Goal: Use online tool/utility: Utilize a website feature to perform a specific function

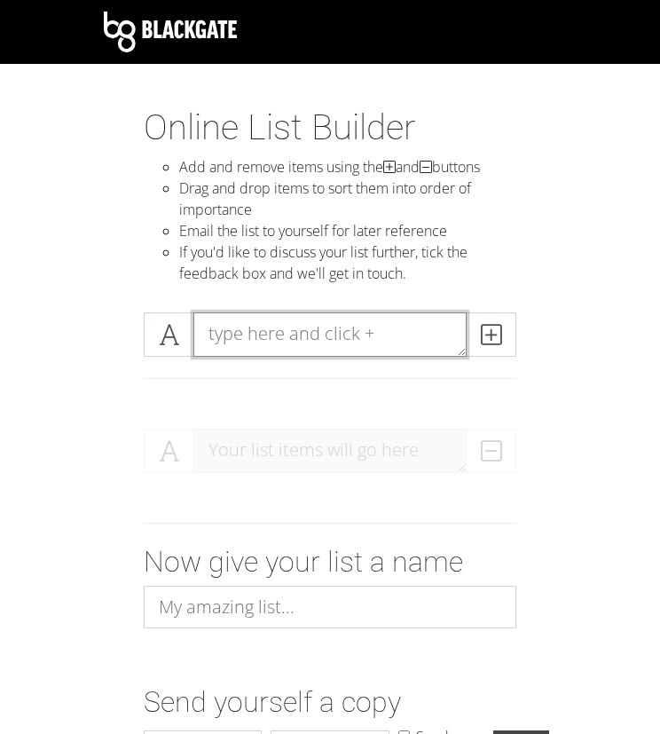
click at [252, 340] on textarea at bounding box center [330, 334] width 273 height 44
click at [384, 333] on textarea "1." at bounding box center [330, 334] width 273 height 44
paste textarea "B"
type textarea "1"
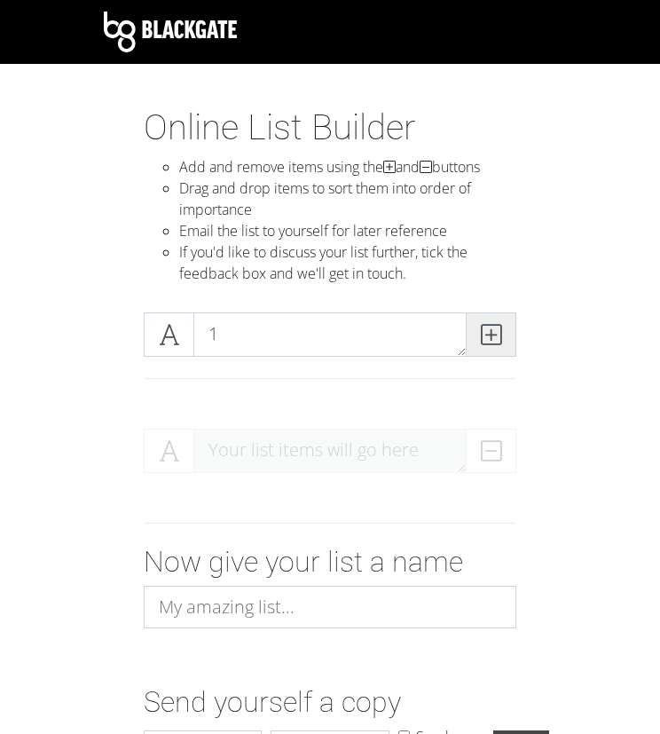
click at [494, 333] on icon at bounding box center [491, 335] width 20 height 18
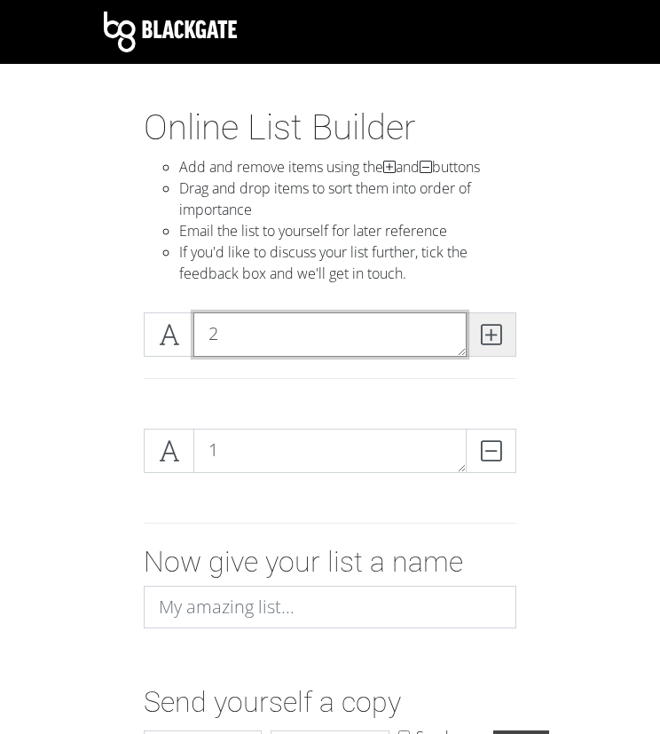
type textarea "2"
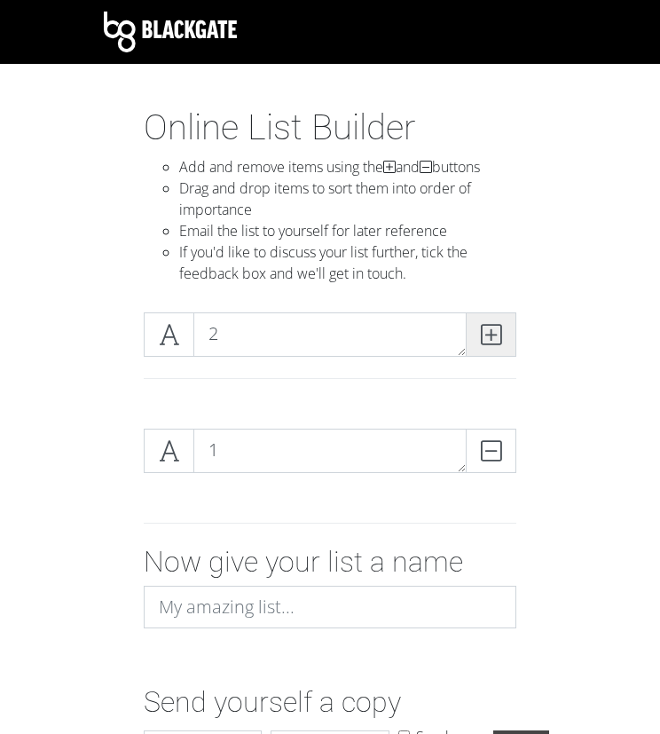
click at [501, 344] on icon at bounding box center [491, 335] width 20 height 18
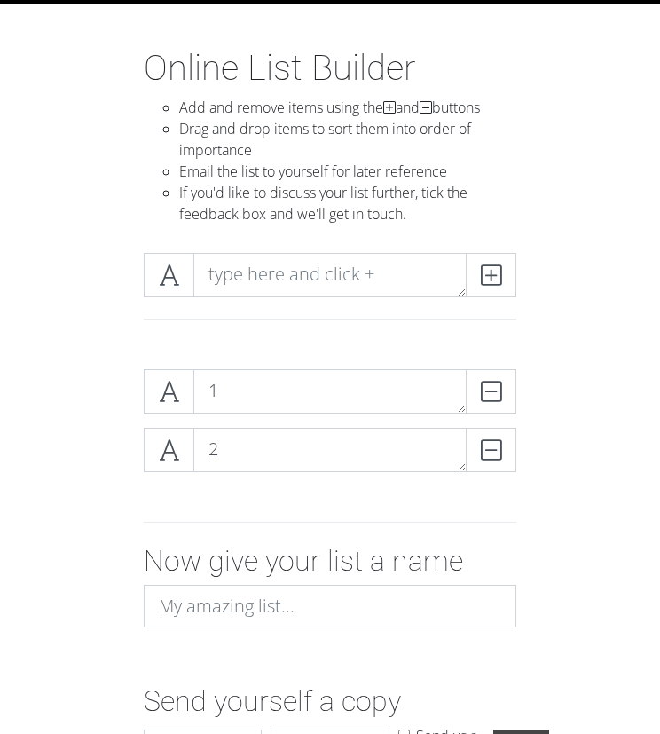
scroll to position [60, 0]
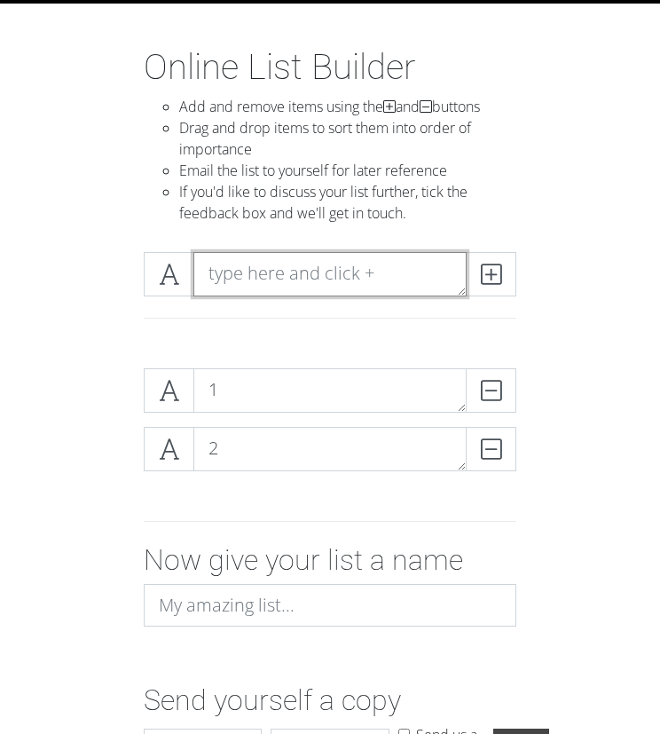
click at [249, 267] on textarea at bounding box center [330, 274] width 273 height 44
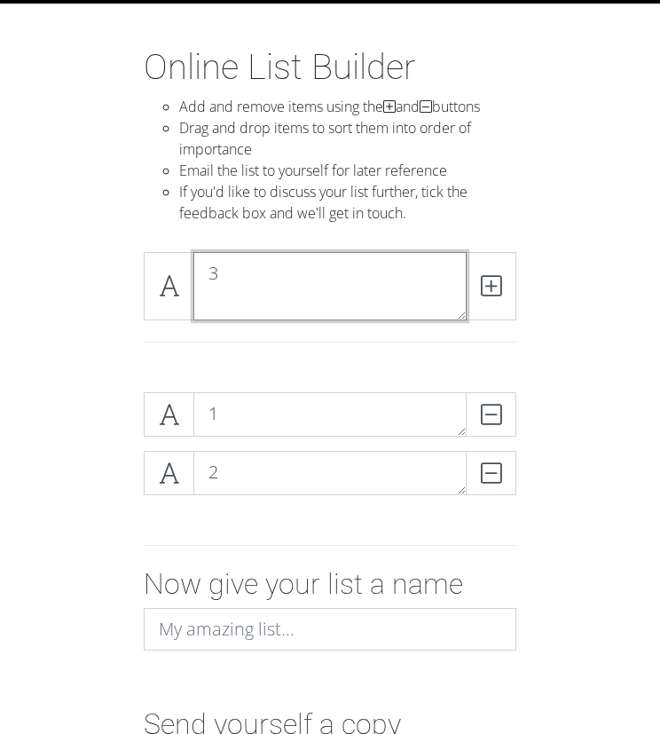
scroll to position [0, 0]
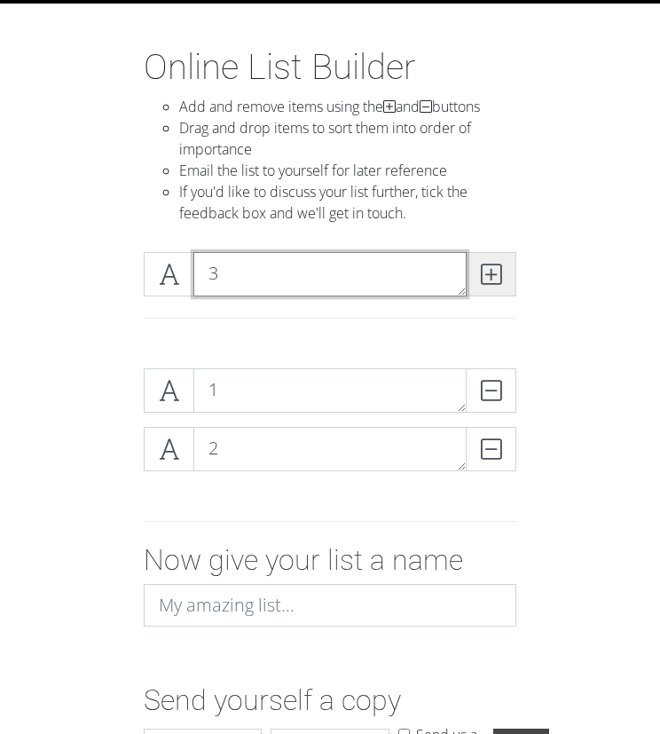
type textarea "3"
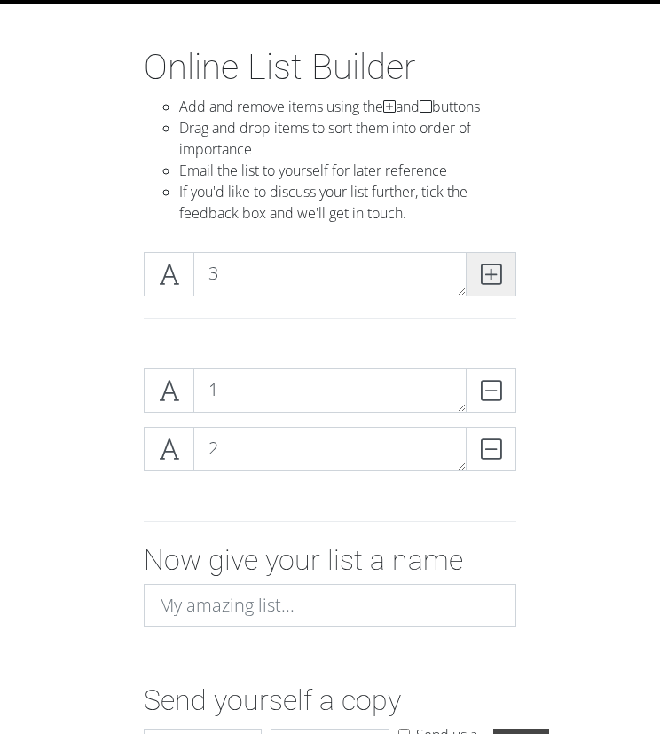
click at [490, 273] on icon at bounding box center [491, 274] width 20 height 18
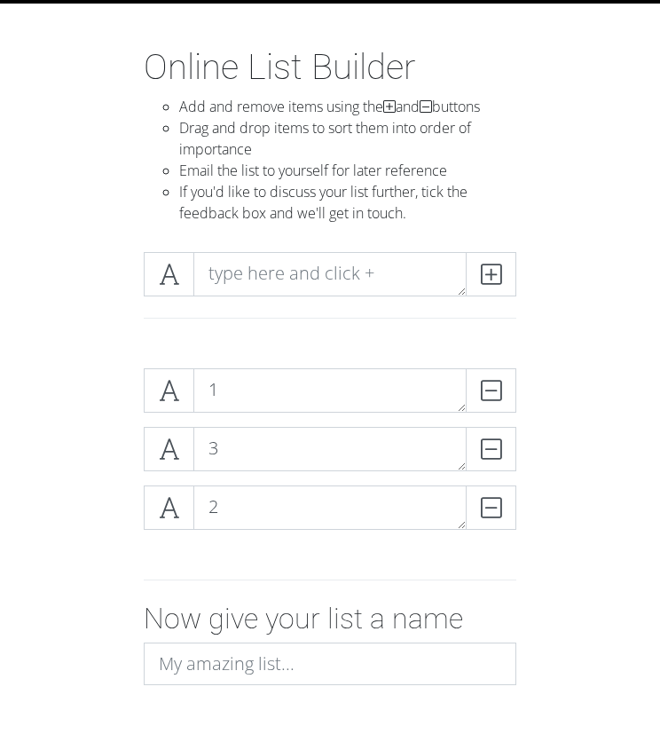
click at [226, 299] on div at bounding box center [330, 281] width 382 height 59
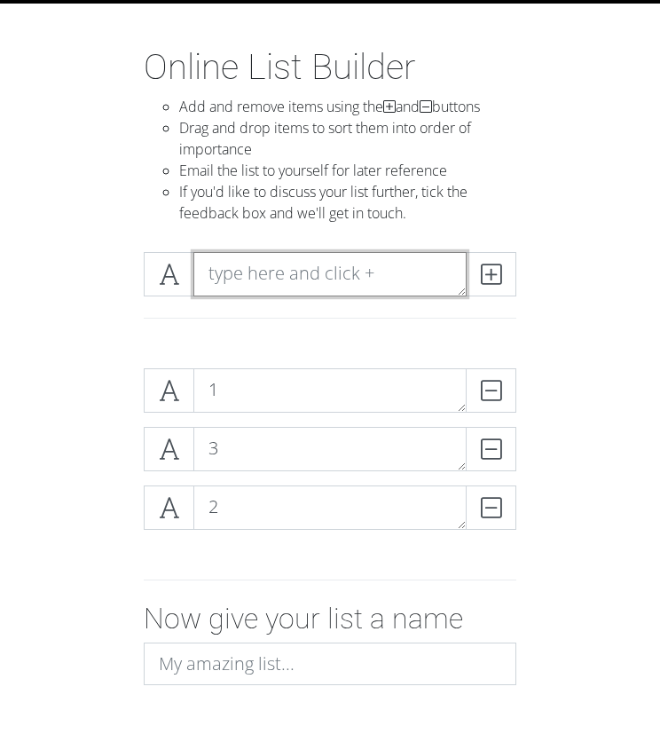
click at [238, 273] on textarea at bounding box center [330, 274] width 273 height 44
type textarea "4"
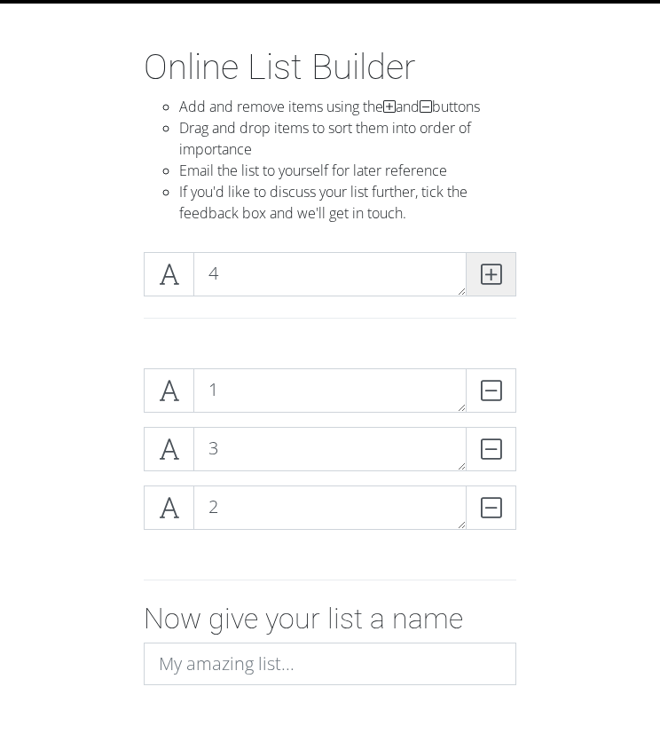
click at [486, 265] on icon at bounding box center [491, 274] width 20 height 18
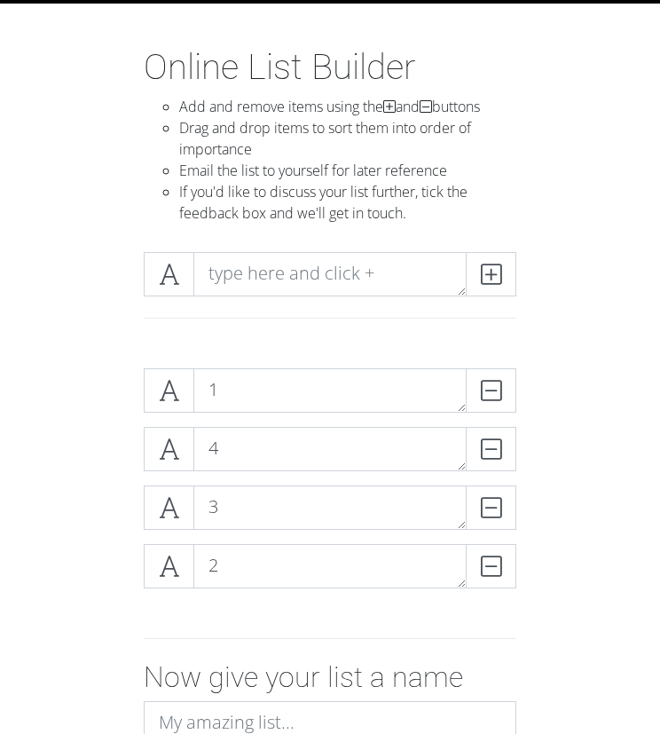
click at [579, 490] on form "1 DELETE 4 DELETE 3 DELETE 2 DELETE Now give your list a name Send yourself a c…" at bounding box center [330, 623] width 660 height 538
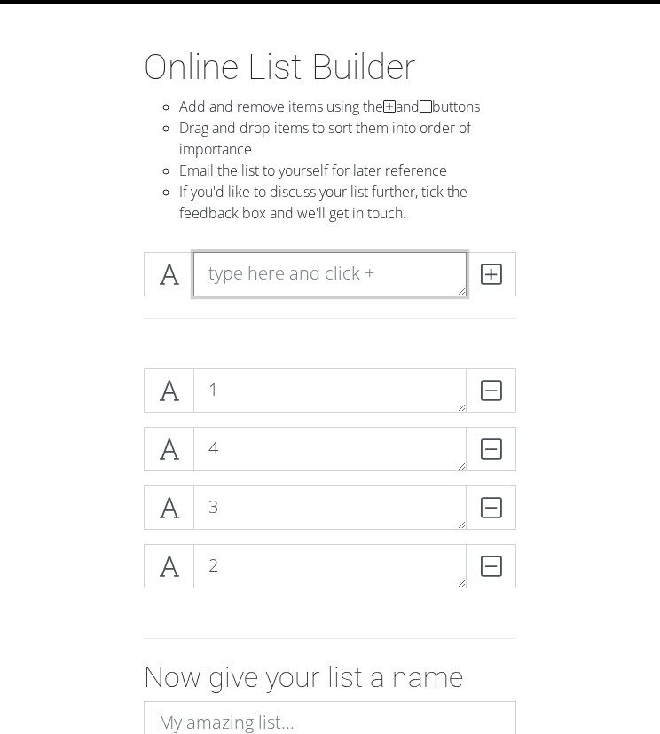
click at [247, 288] on textarea at bounding box center [330, 274] width 273 height 44
type textarea "5"
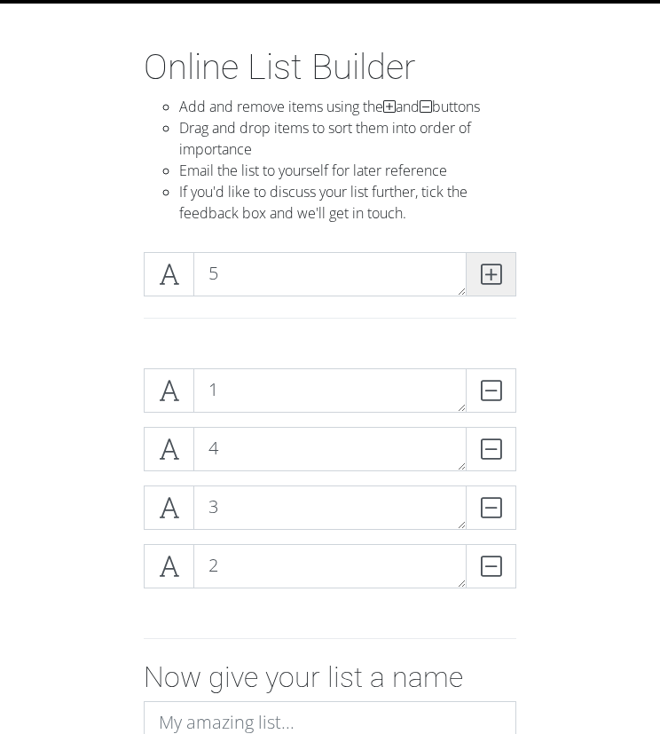
click at [469, 283] on span at bounding box center [491, 274] width 51 height 44
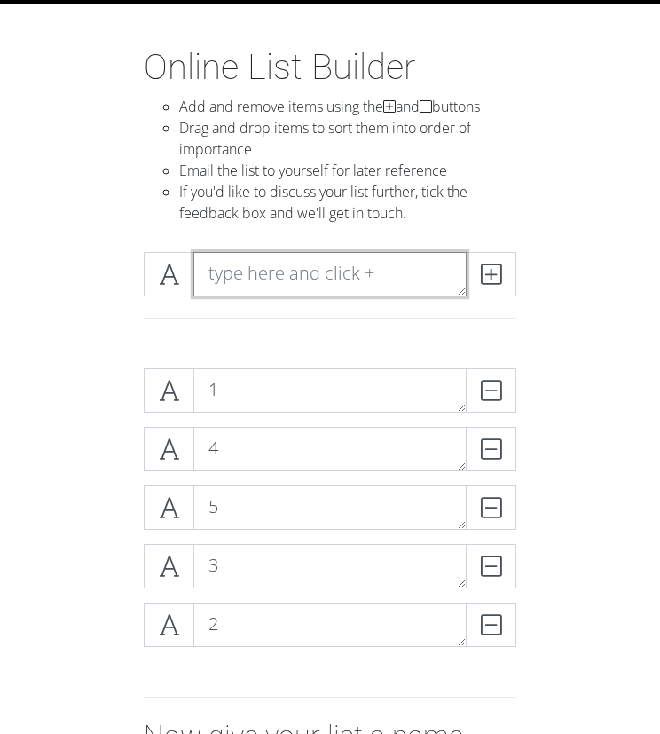
click at [245, 276] on textarea at bounding box center [330, 274] width 273 height 44
type textarea "6"
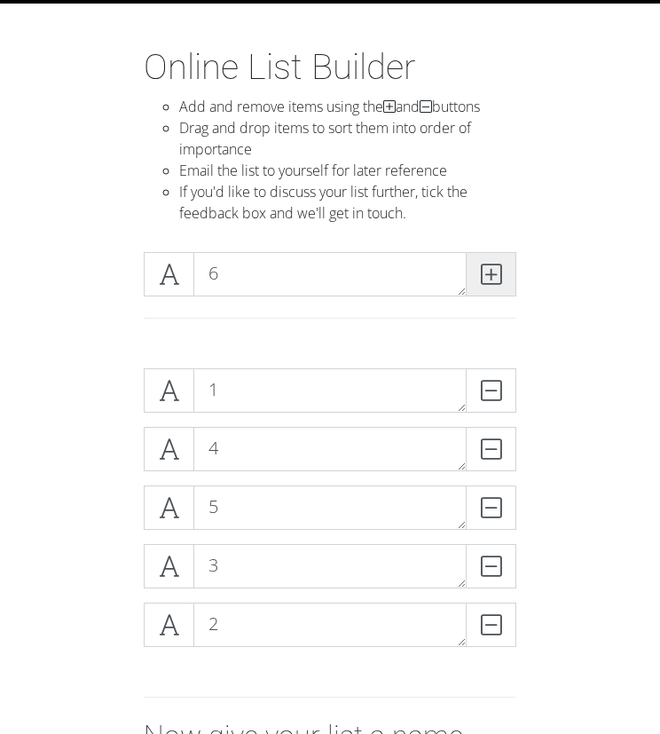
click at [482, 279] on icon at bounding box center [491, 274] width 20 height 18
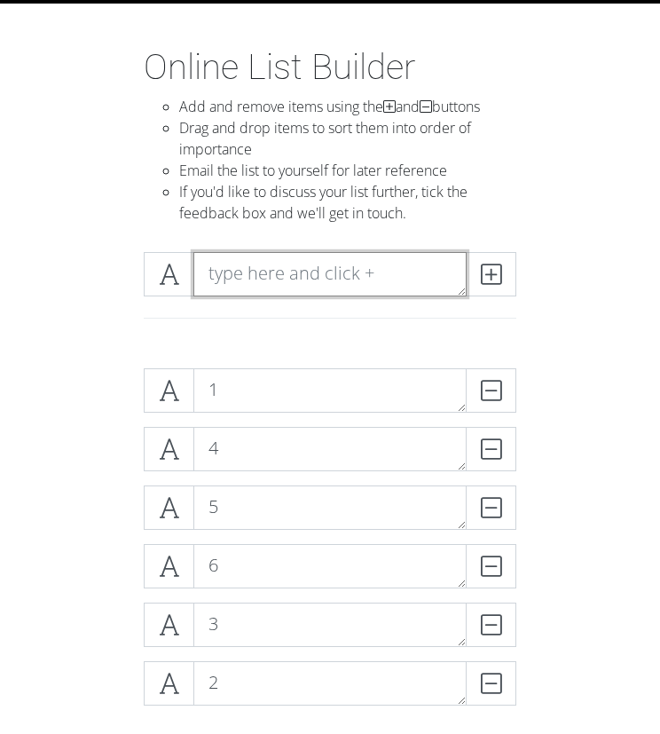
click at [327, 268] on textarea at bounding box center [330, 274] width 273 height 44
type textarea "7"
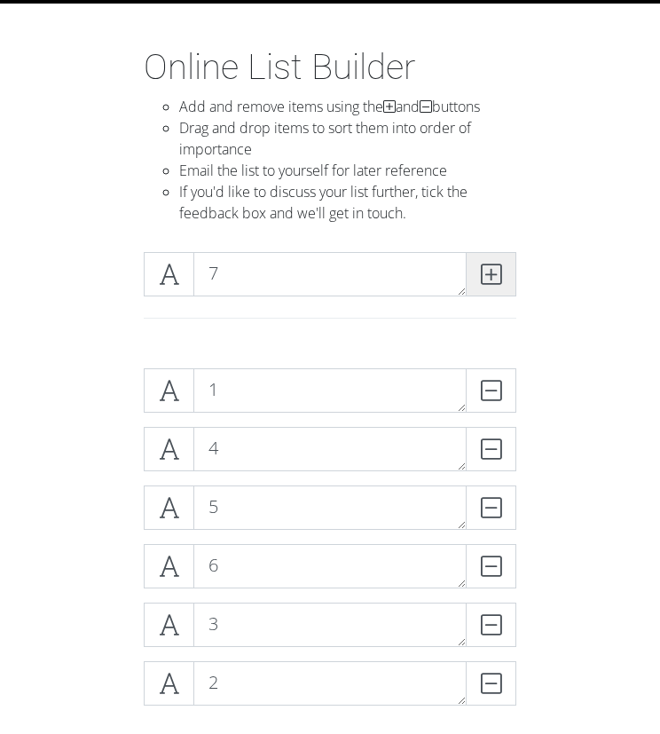
click at [502, 274] on span at bounding box center [491, 274] width 51 height 44
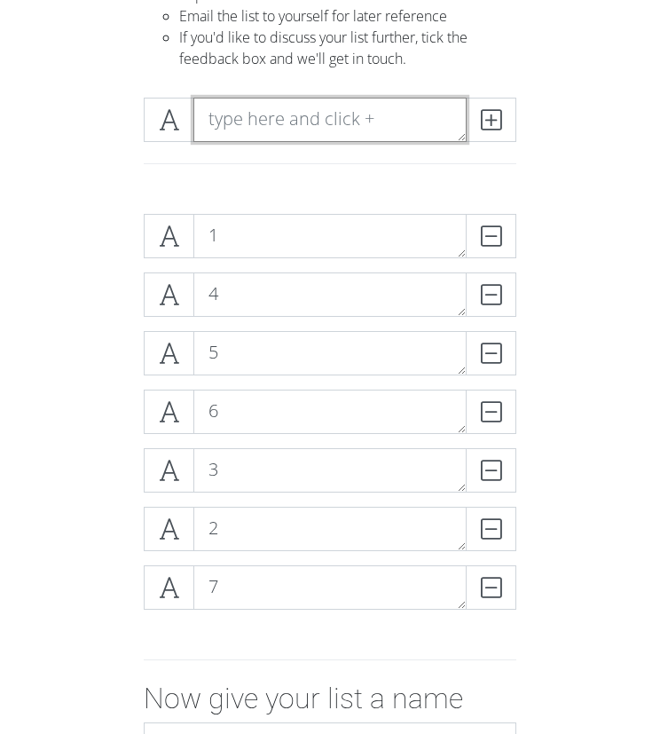
scroll to position [216, 0]
click at [265, 123] on textarea at bounding box center [330, 119] width 273 height 44
type textarea "8"
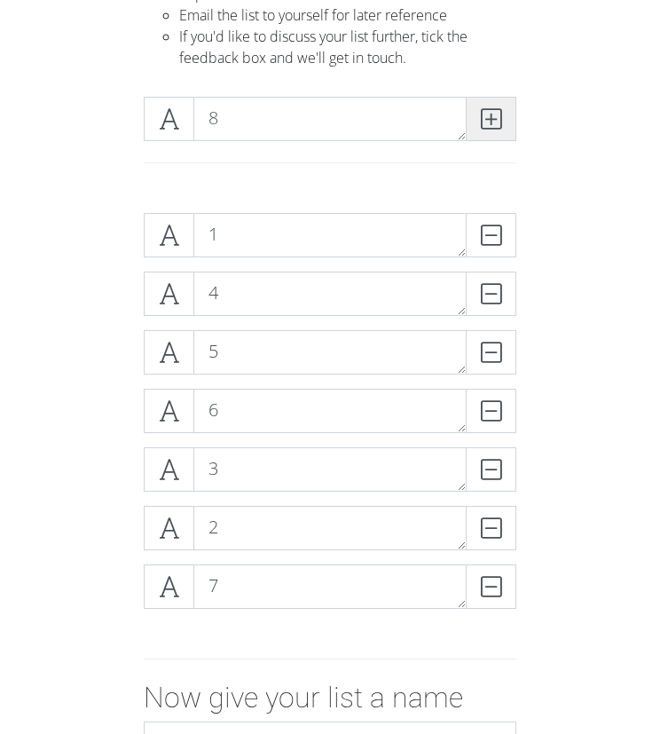
click at [514, 130] on span at bounding box center [491, 119] width 51 height 44
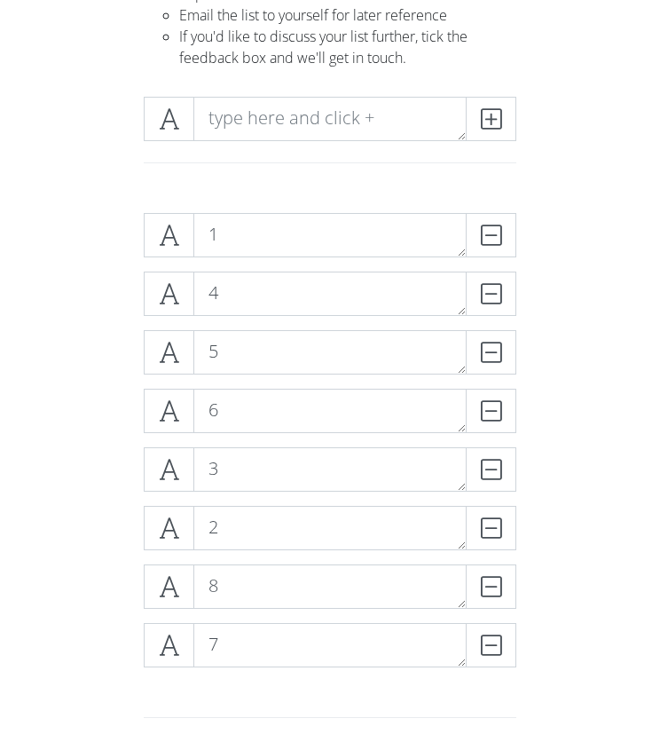
click at [232, 146] on div at bounding box center [330, 126] width 382 height 59
click at [248, 88] on div at bounding box center [330, 141] width 479 height 116
click at [255, 118] on textarea at bounding box center [330, 119] width 273 height 44
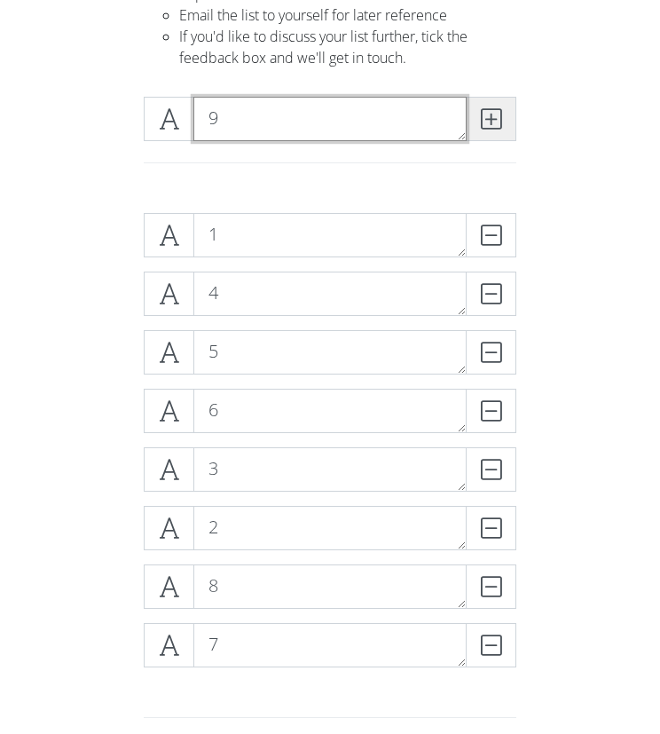
type textarea "9"
click at [492, 128] on icon at bounding box center [491, 119] width 20 height 18
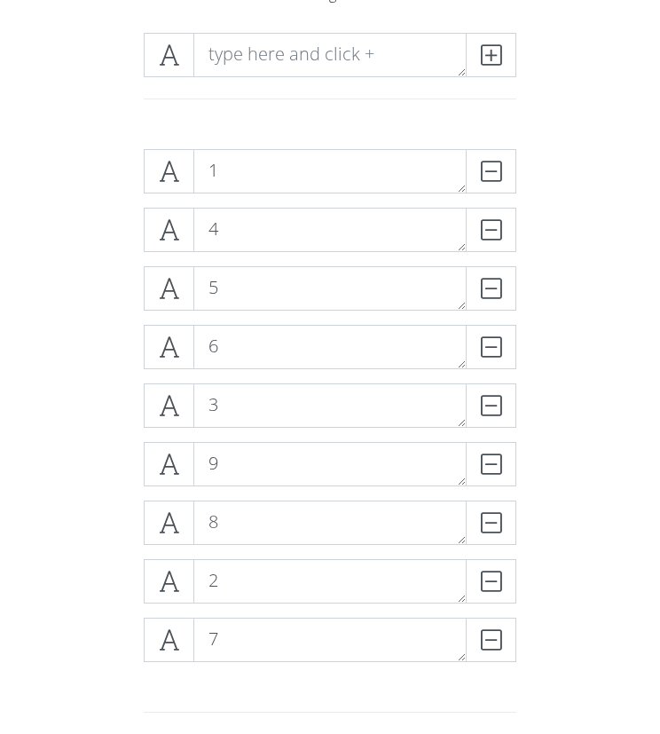
scroll to position [281, 0]
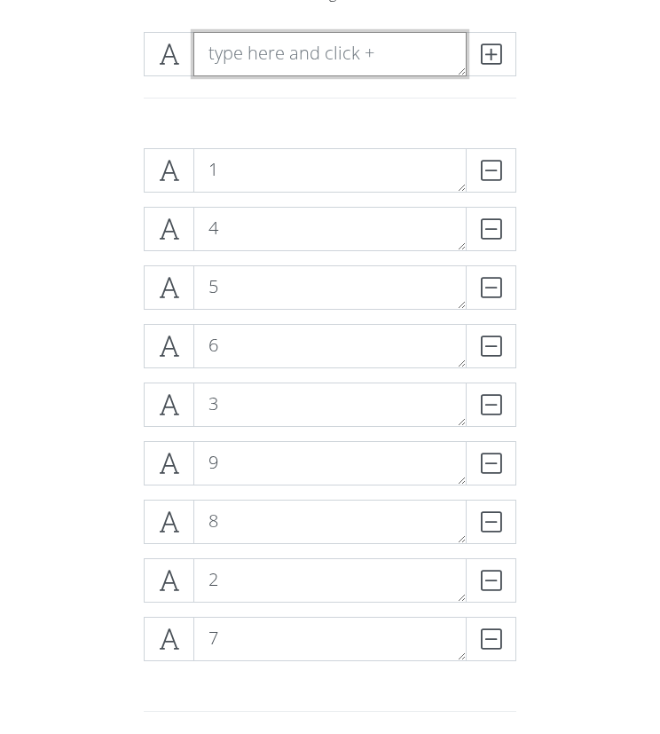
click at [233, 60] on textarea at bounding box center [330, 54] width 273 height 44
type textarea "10"
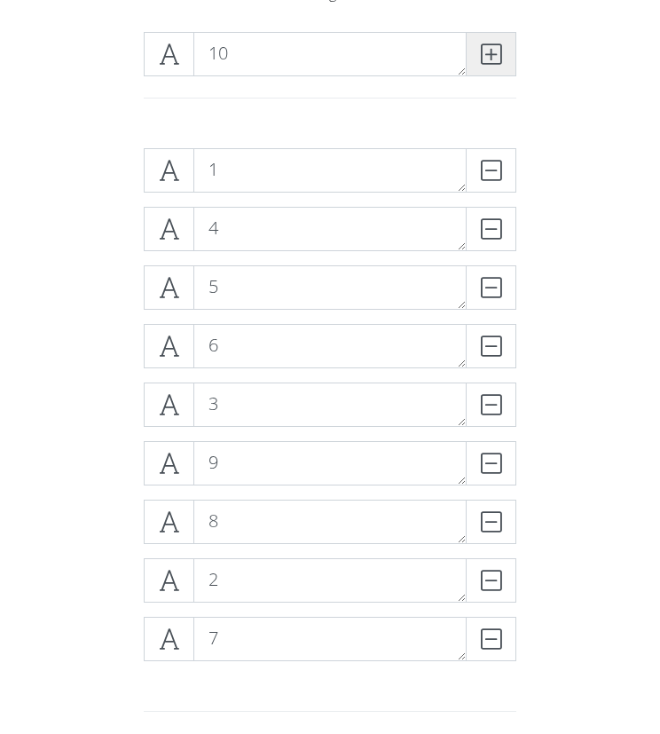
click at [506, 45] on span at bounding box center [491, 54] width 51 height 44
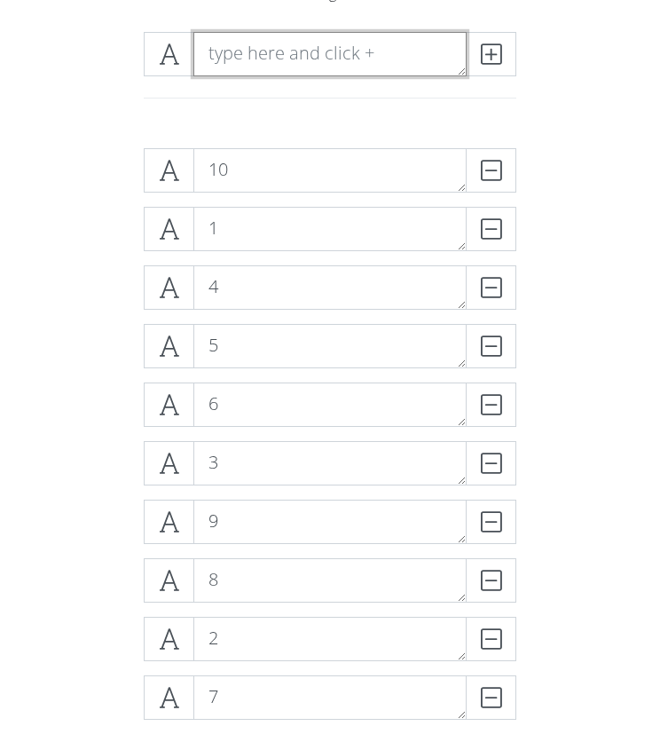
click at [228, 45] on textarea at bounding box center [330, 54] width 273 height 44
type textarea "11"
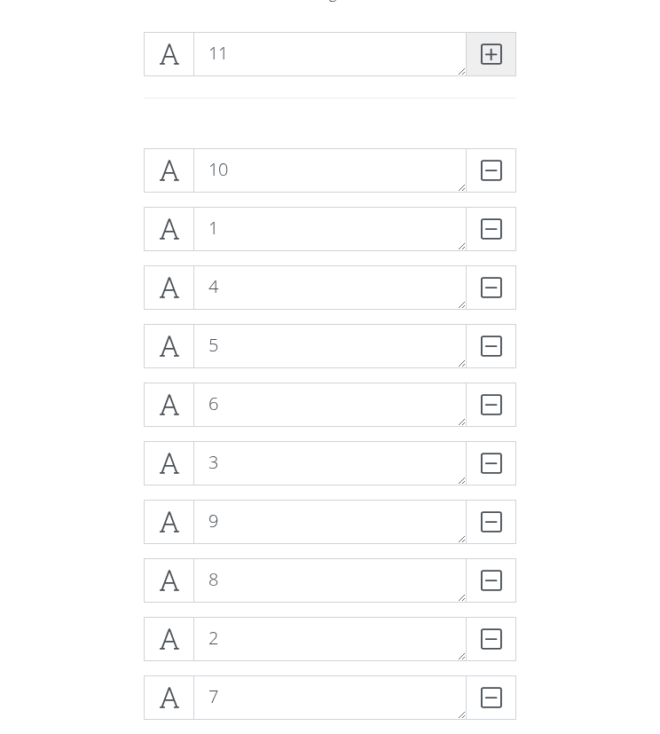
click at [490, 38] on span at bounding box center [491, 54] width 51 height 44
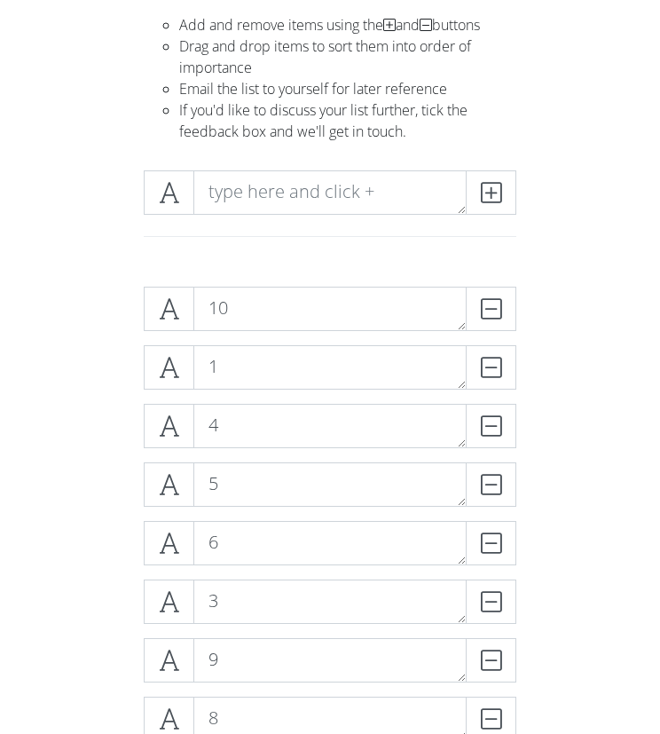
scroll to position [138, 0]
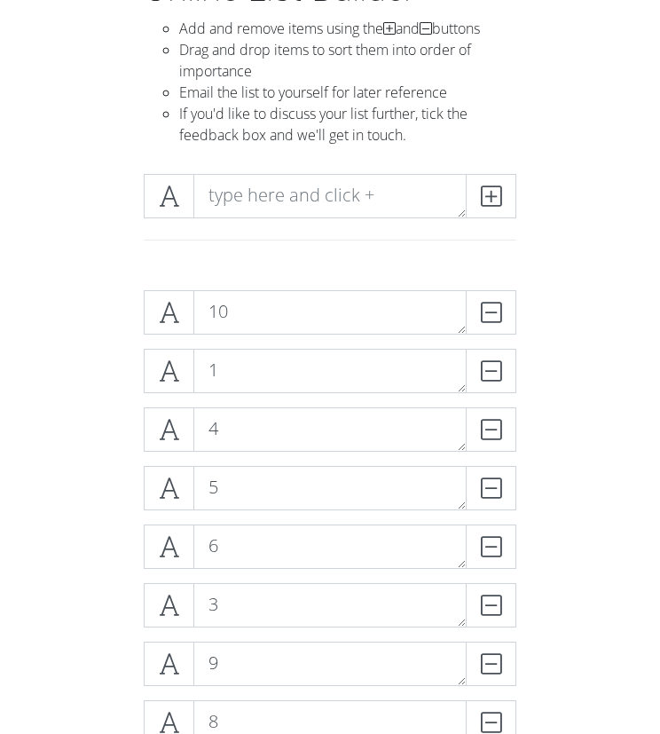
click at [271, 218] on div at bounding box center [330, 203] width 382 height 59
click at [268, 211] on textarea at bounding box center [330, 196] width 273 height 44
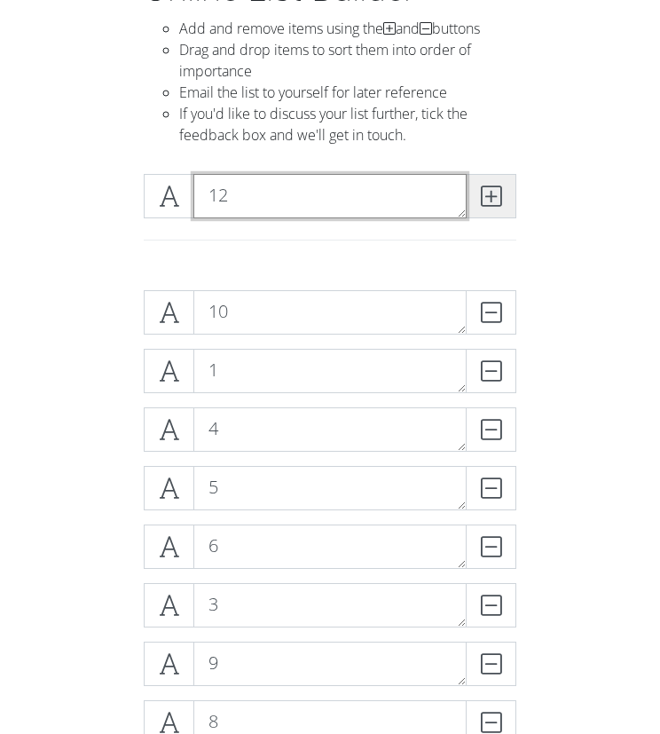
type textarea "12"
click at [481, 200] on icon at bounding box center [491, 196] width 20 height 18
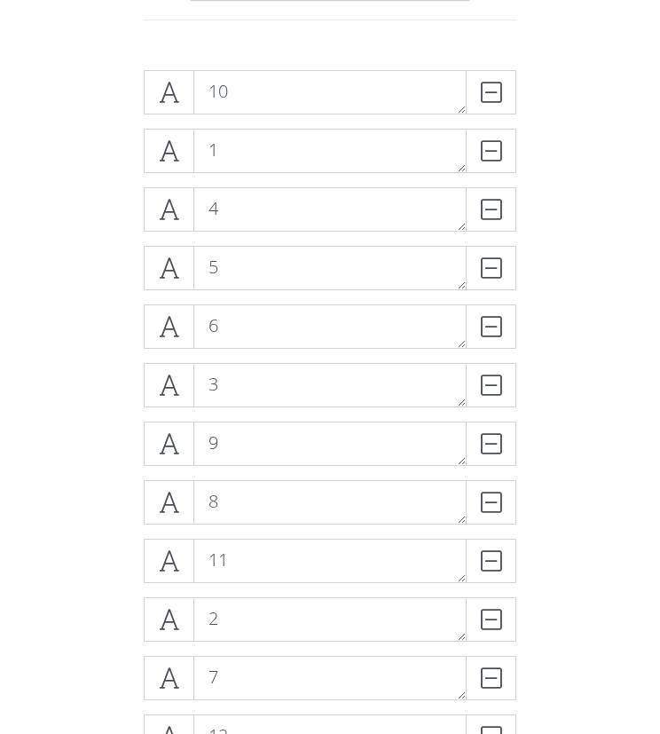
scroll to position [415, 0]
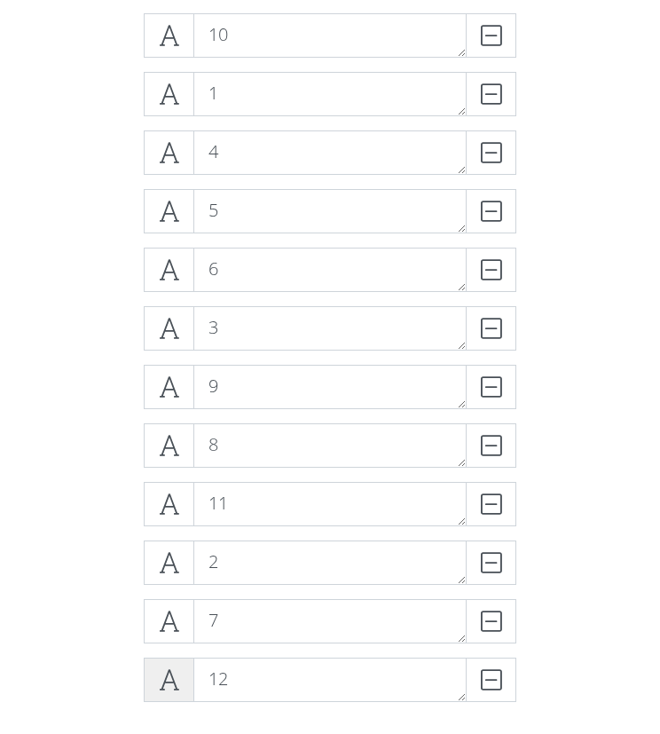
click at [180, 671] on span at bounding box center [169, 680] width 51 height 44
click at [156, 681] on span at bounding box center [169, 680] width 51 height 44
click at [173, 683] on icon at bounding box center [169, 680] width 20 height 18
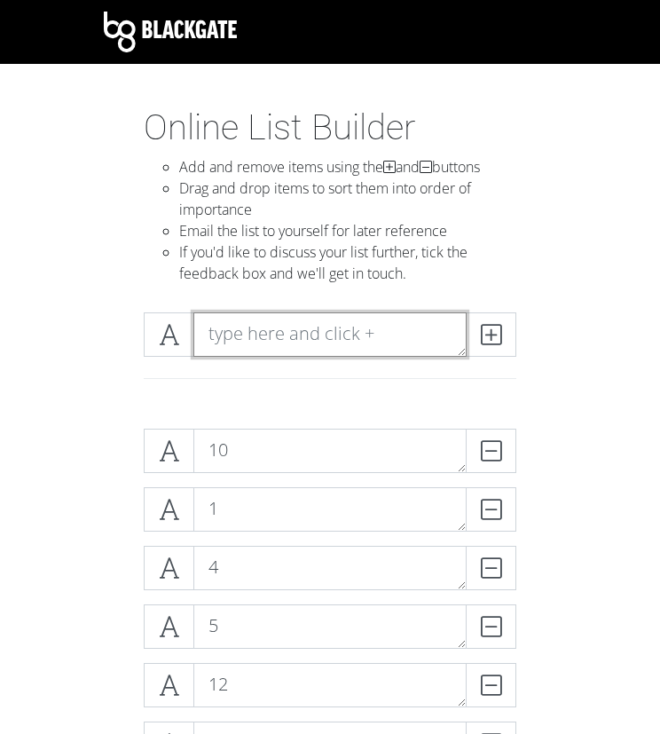
click at [292, 322] on textarea at bounding box center [330, 334] width 273 height 44
type textarea "13"
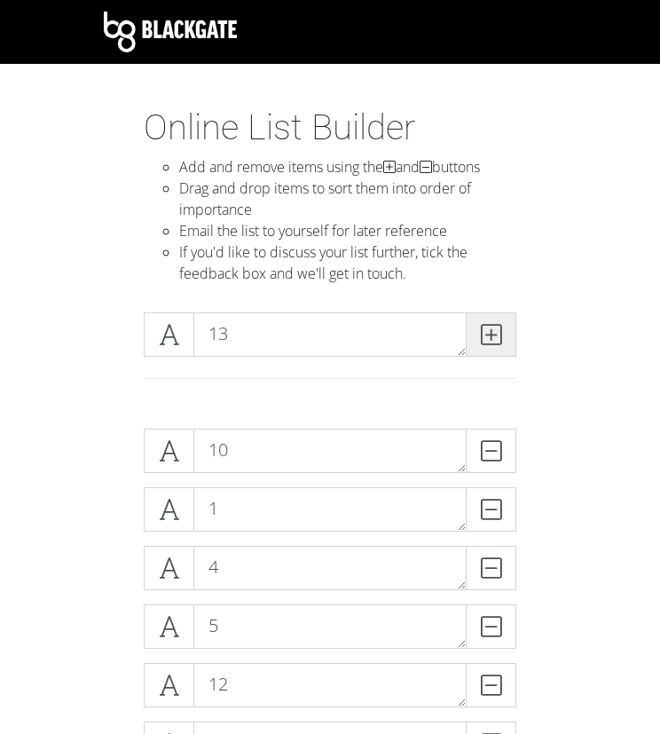
click at [488, 347] on span at bounding box center [491, 334] width 51 height 44
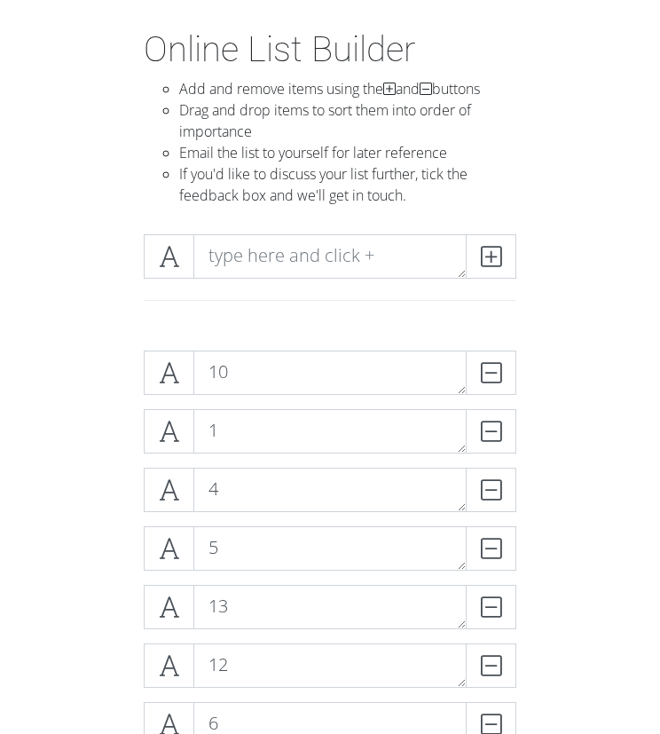
scroll to position [77, 0]
click at [196, 261] on textarea at bounding box center [330, 257] width 273 height 44
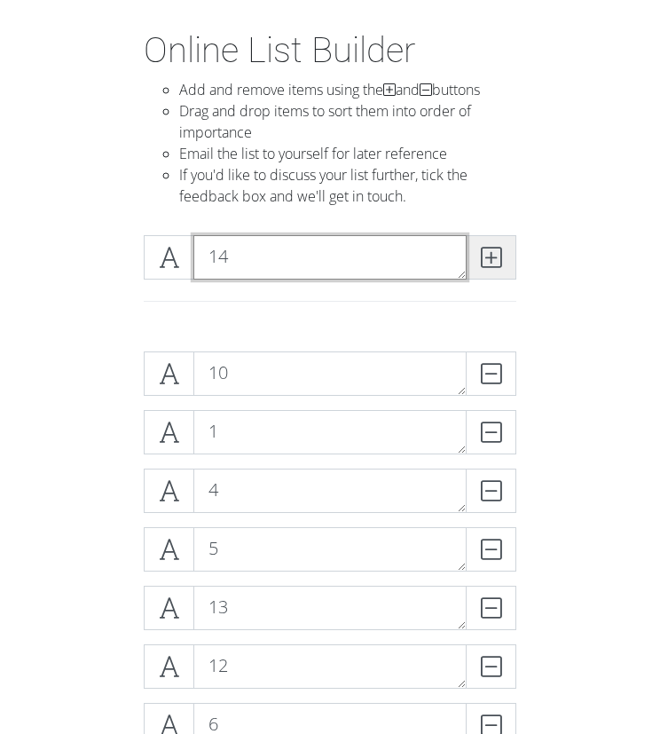
type textarea "14"
click at [488, 255] on icon at bounding box center [491, 258] width 20 height 18
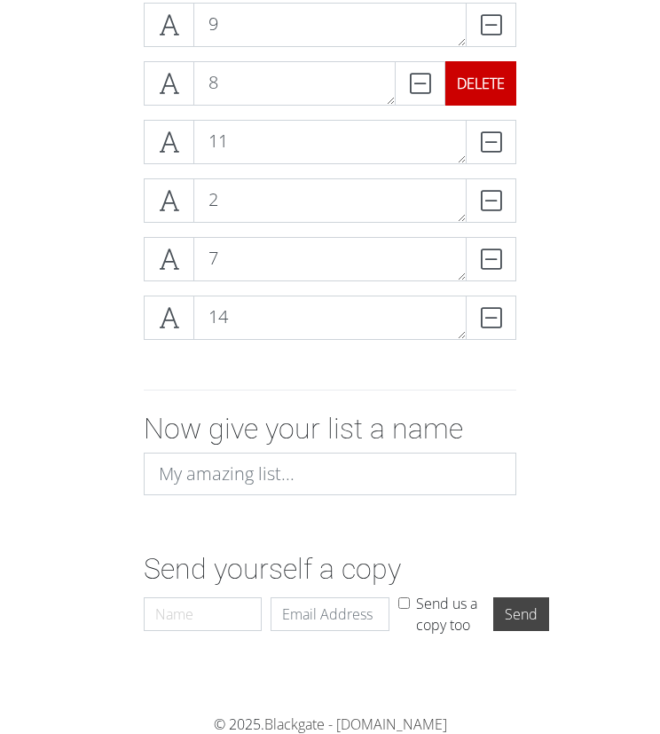
scroll to position [705, 0]
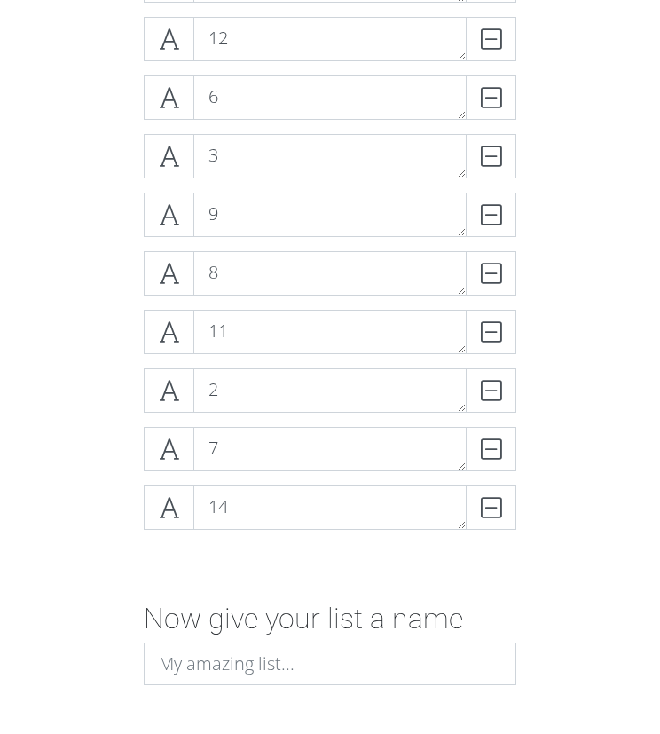
click at [323, 529] on div "14 DELETE" at bounding box center [330, 515] width 382 height 59
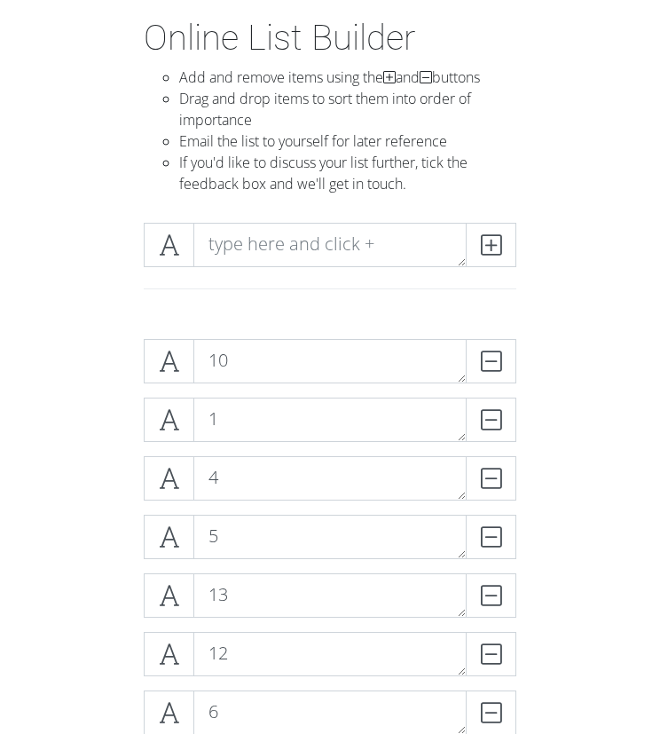
scroll to position [36, 0]
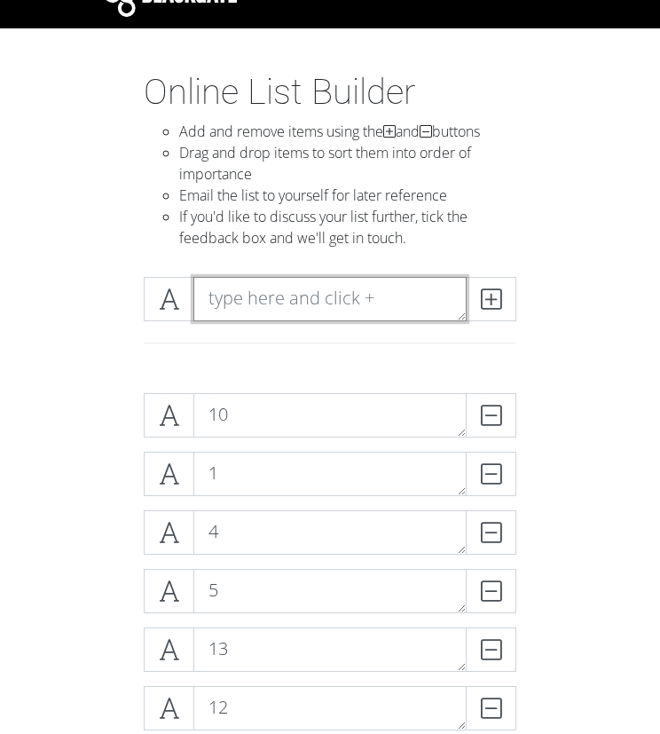
click at [228, 299] on textarea at bounding box center [330, 299] width 273 height 44
type textarea "15"
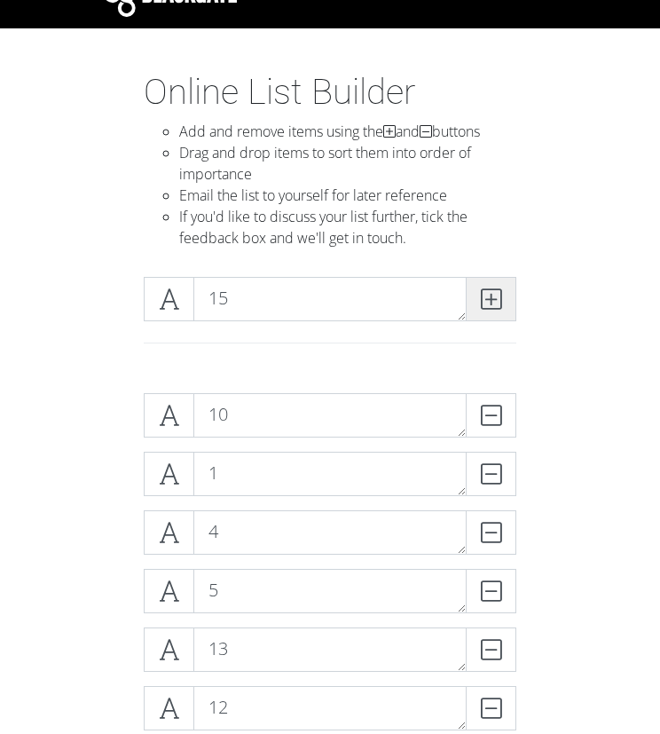
click at [494, 312] on span at bounding box center [491, 299] width 51 height 44
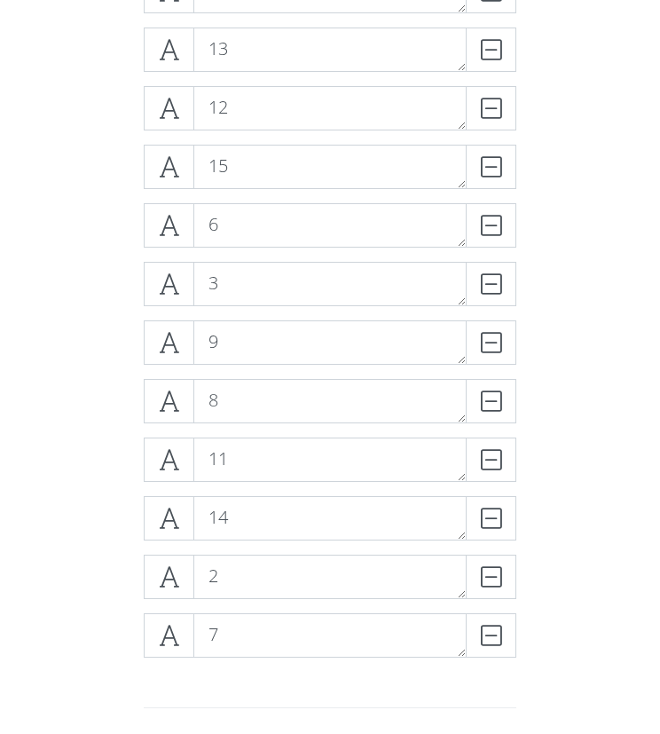
scroll to position [0, 0]
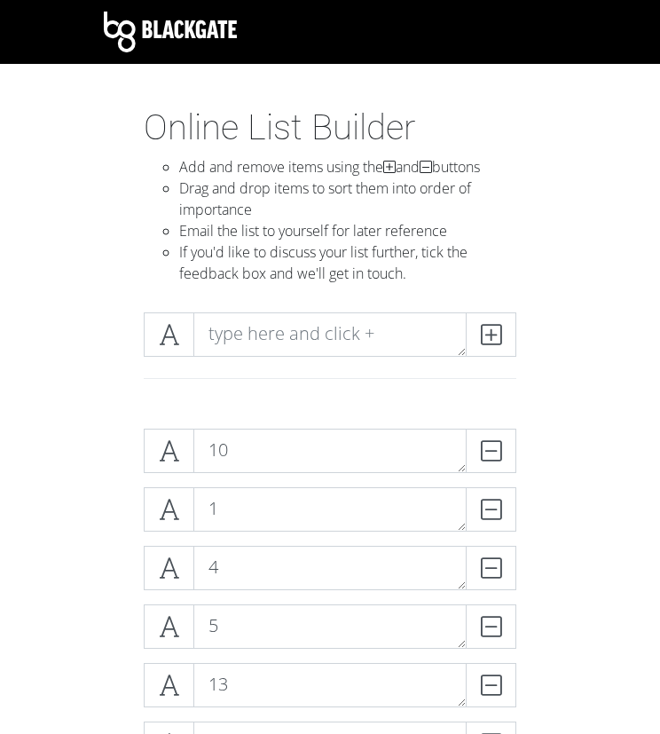
click at [284, 376] on div at bounding box center [329, 378] width 399 height 15
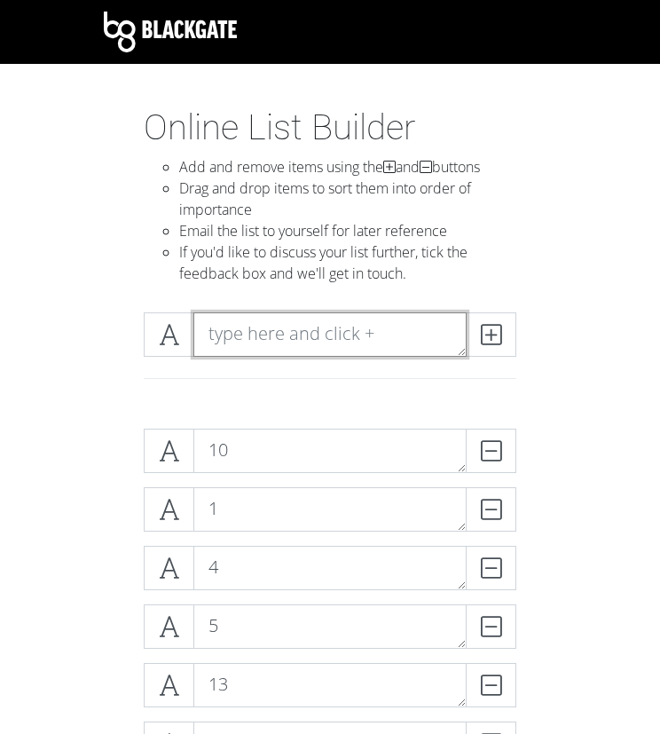
click at [282, 324] on textarea at bounding box center [330, 334] width 273 height 44
type textarea "16"
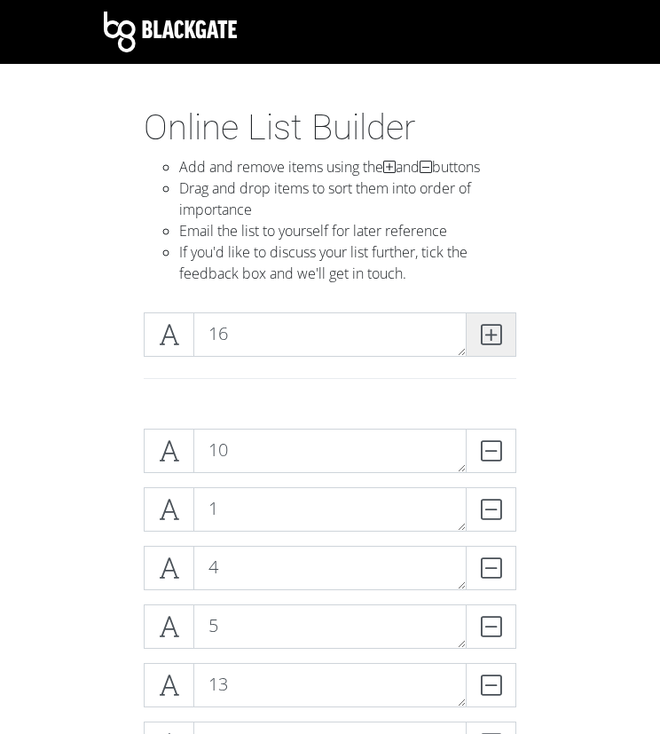
click at [489, 340] on icon at bounding box center [491, 335] width 20 height 18
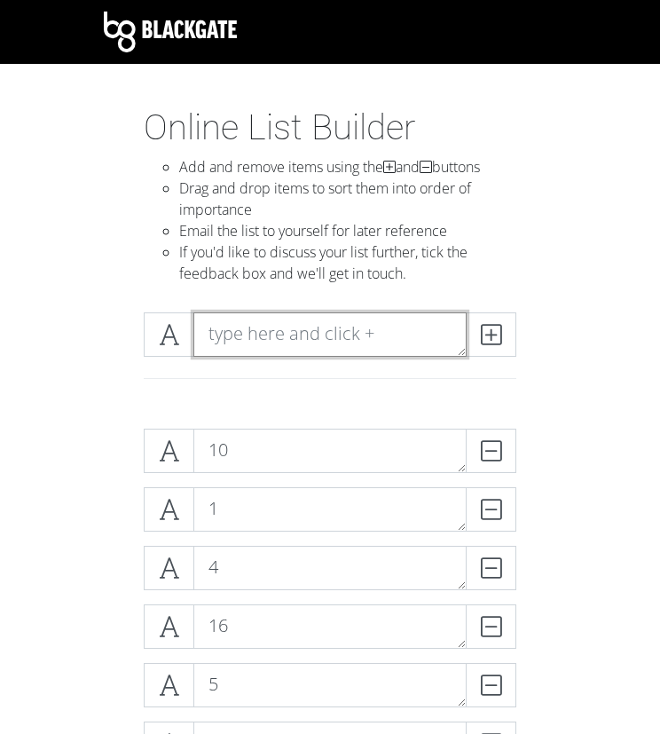
click at [258, 346] on textarea at bounding box center [330, 334] width 273 height 44
type textarea "17"
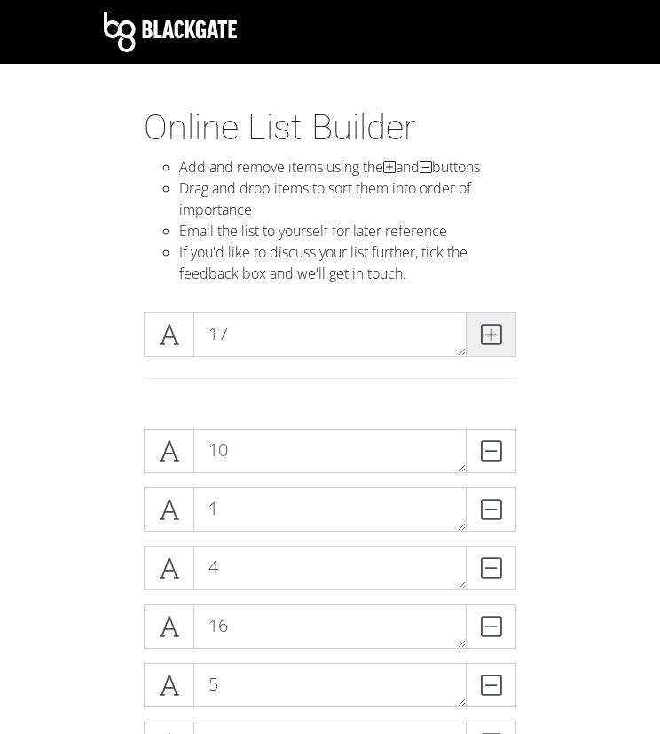
click at [478, 338] on span at bounding box center [491, 334] width 51 height 44
click at [241, 309] on div at bounding box center [330, 356] width 479 height 116
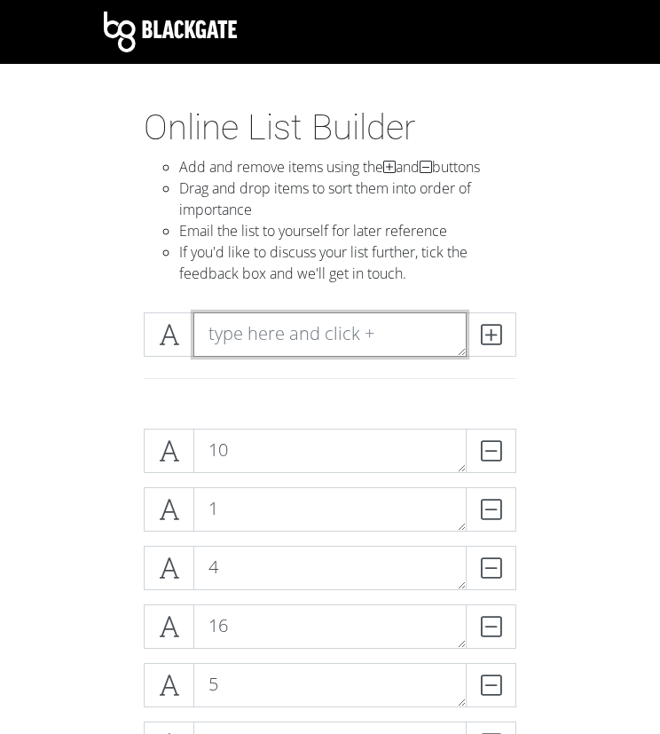
click at [249, 322] on textarea at bounding box center [330, 334] width 273 height 44
type textarea "18"
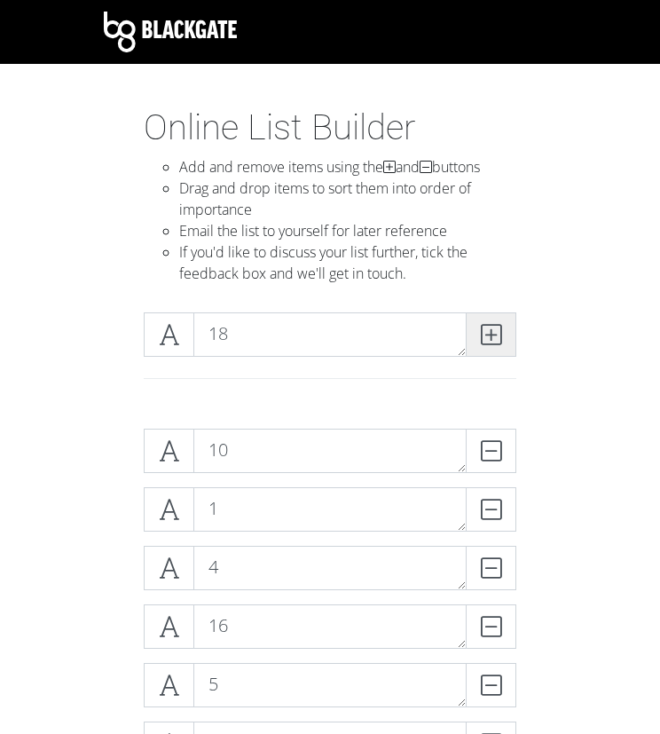
click at [497, 328] on icon at bounding box center [491, 335] width 20 height 18
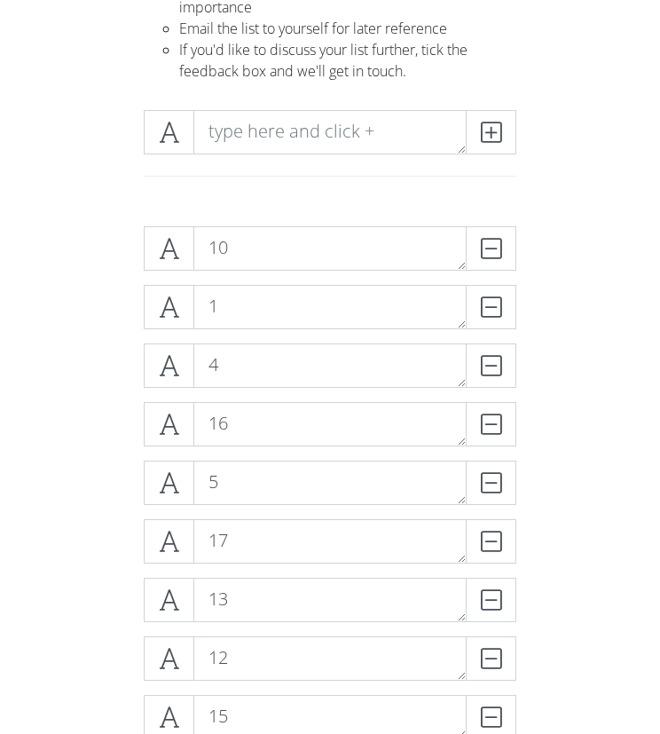
scroll to position [59, 0]
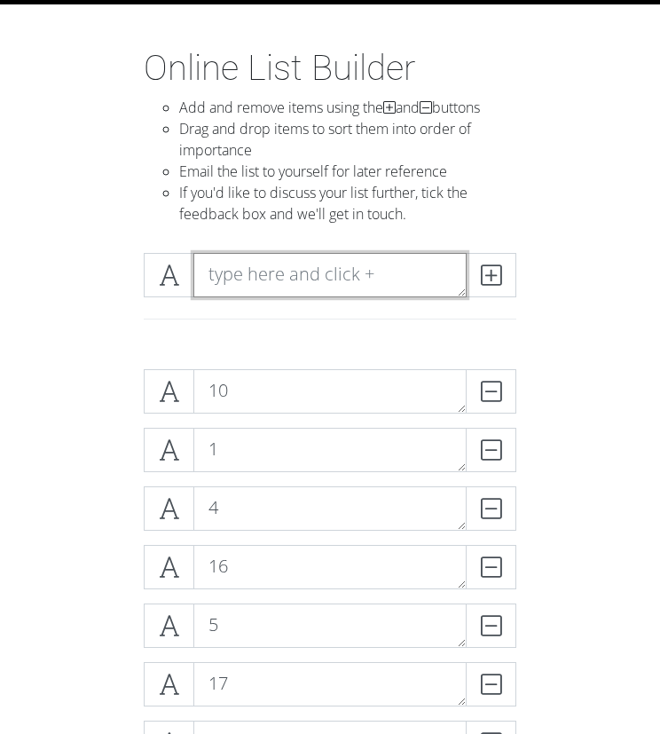
click at [266, 292] on textarea at bounding box center [330, 275] width 273 height 44
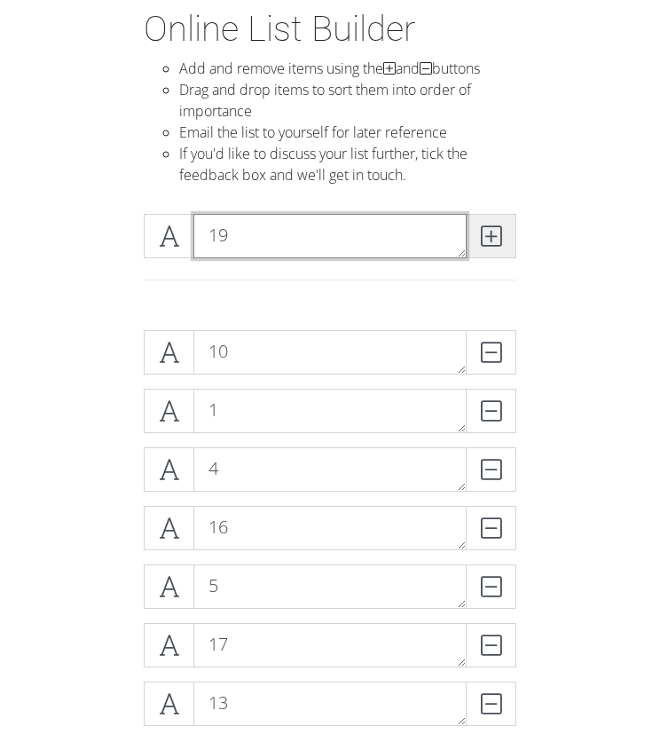
type textarea "19"
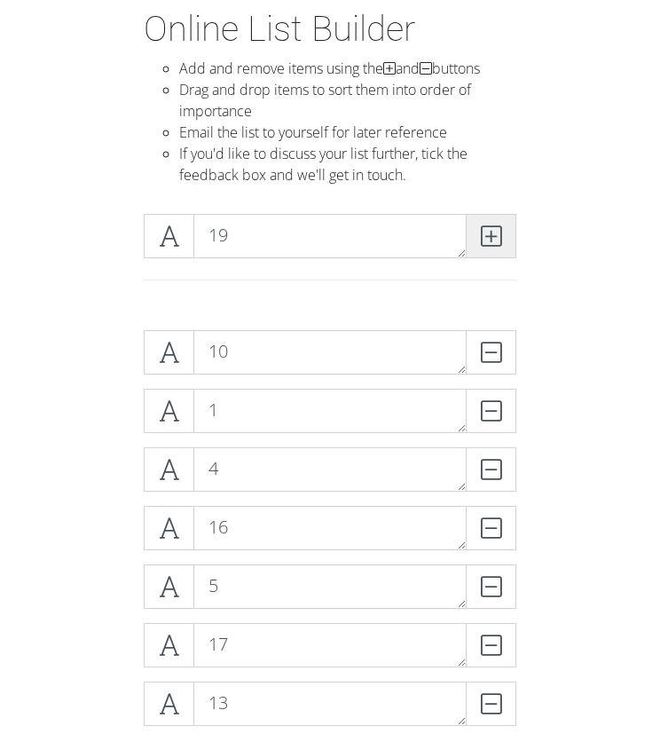
click at [490, 244] on icon at bounding box center [491, 236] width 20 height 18
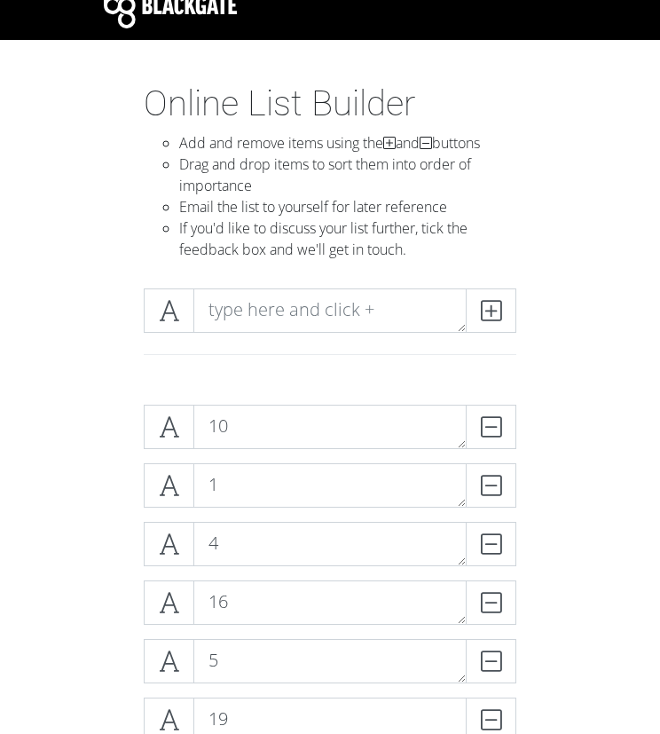
scroll to position [0, 0]
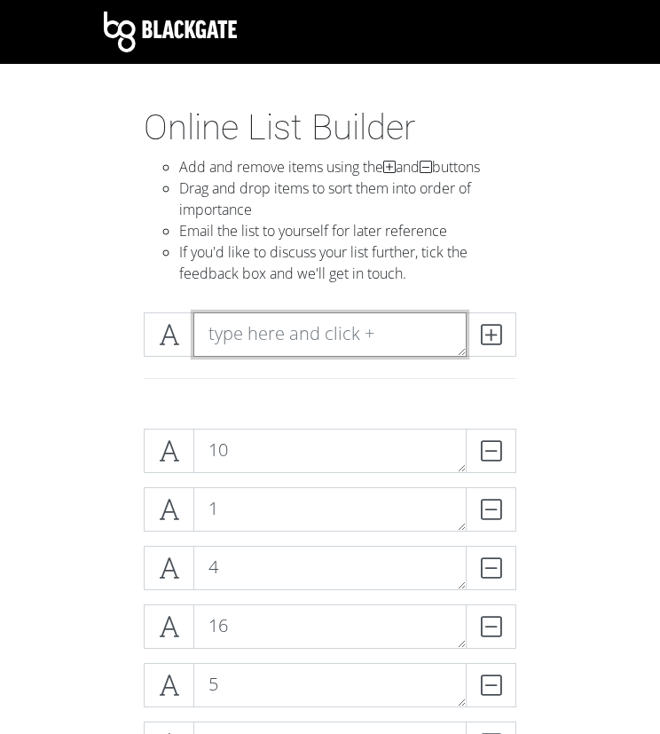
click at [274, 344] on textarea at bounding box center [330, 334] width 273 height 44
type textarea "20"
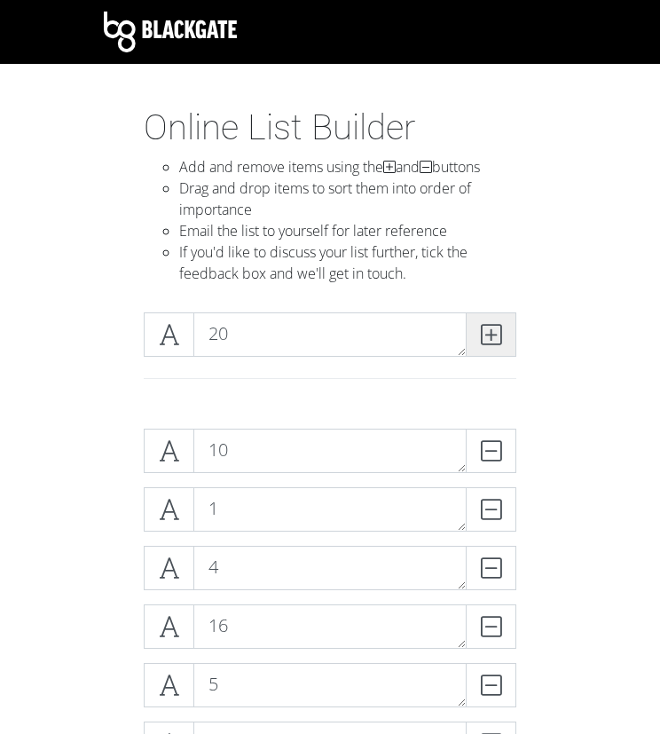
click at [487, 350] on span at bounding box center [491, 334] width 51 height 44
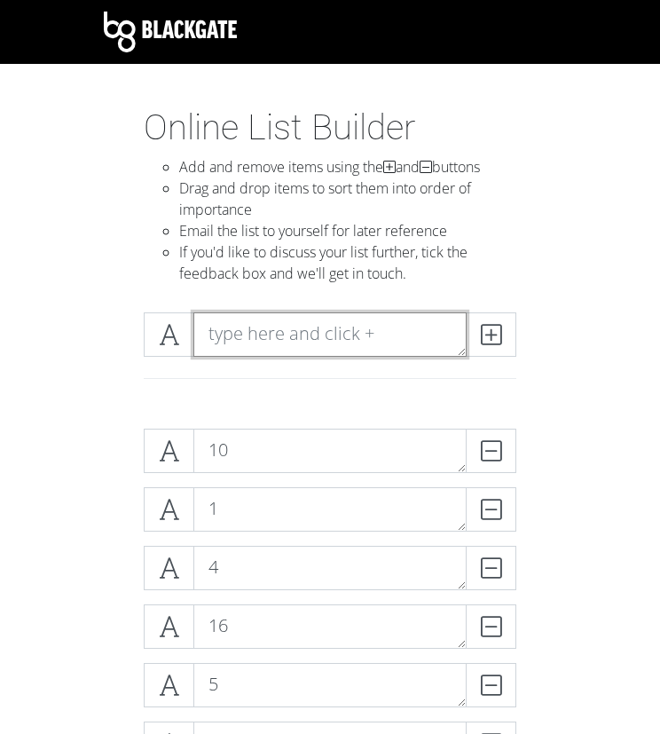
click at [322, 319] on textarea at bounding box center [330, 334] width 273 height 44
type textarea "1"
type textarea "21"
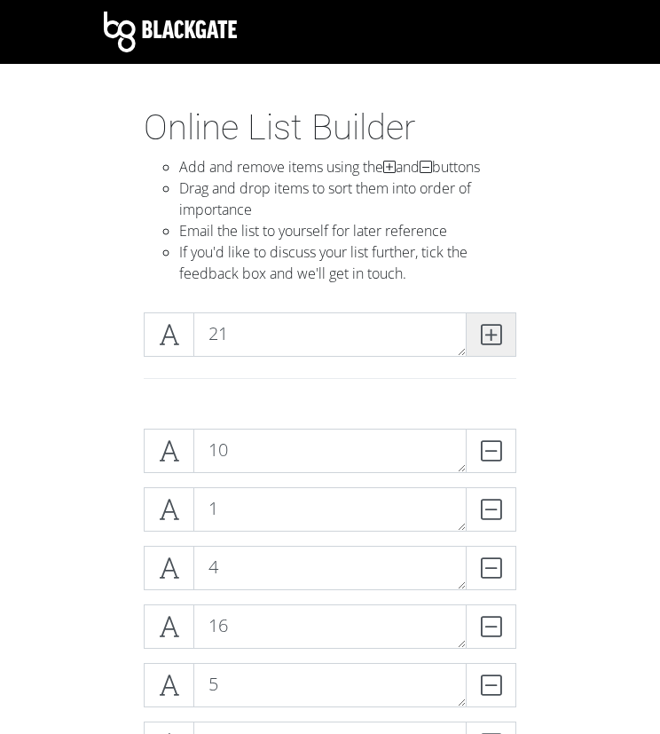
click at [488, 333] on icon at bounding box center [491, 335] width 20 height 18
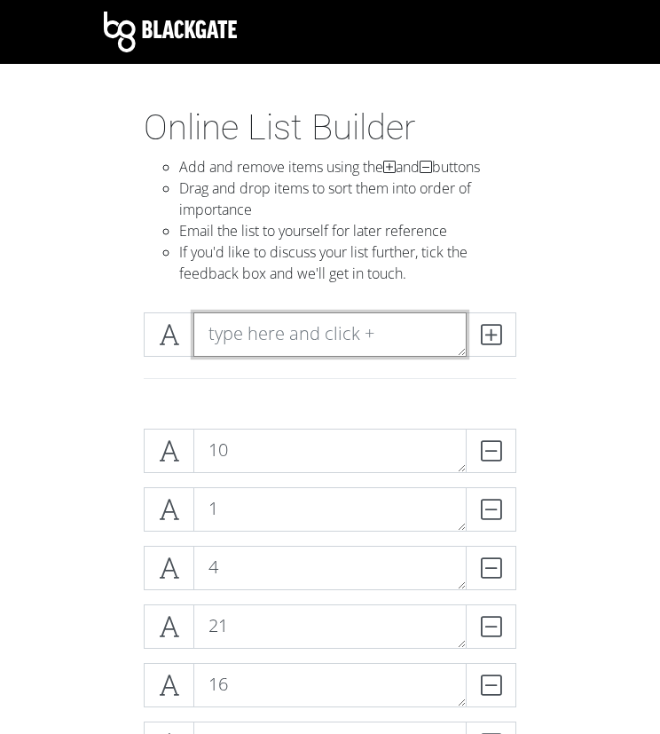
click at [239, 329] on textarea at bounding box center [330, 334] width 273 height 44
type textarea "22"
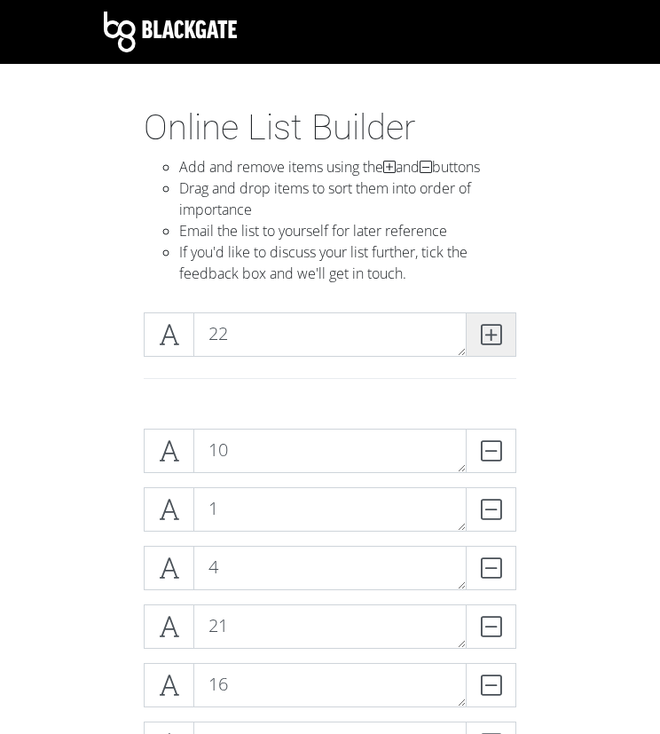
click at [483, 326] on icon at bounding box center [491, 335] width 20 height 18
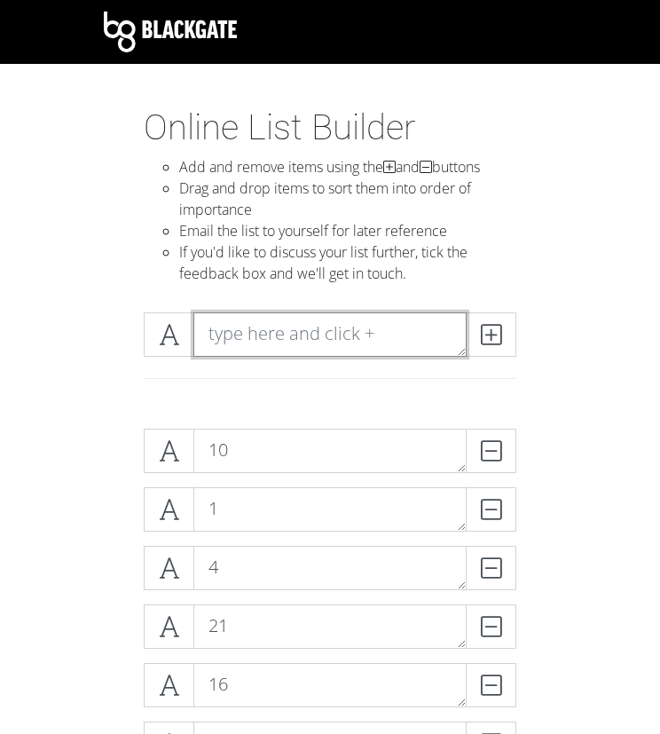
click at [252, 350] on textarea at bounding box center [330, 334] width 273 height 44
type textarea "23"
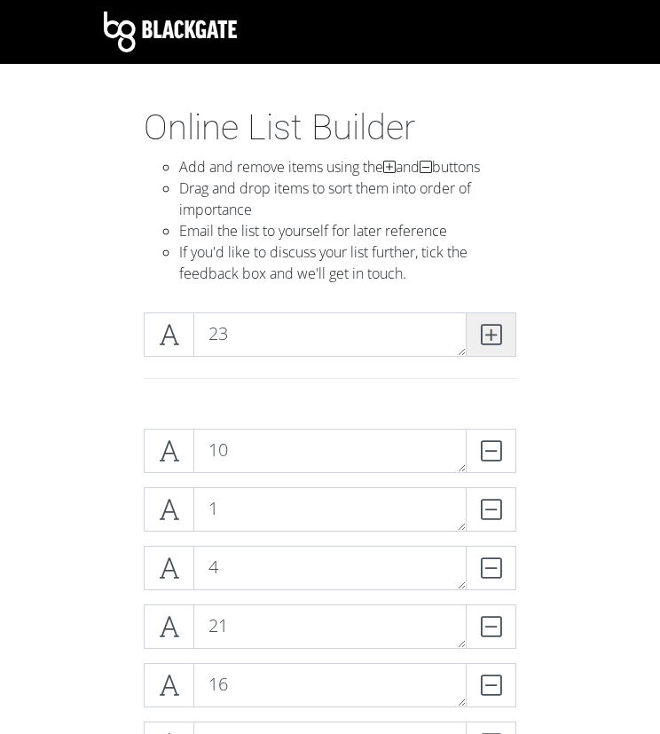
click at [482, 352] on span at bounding box center [491, 334] width 51 height 44
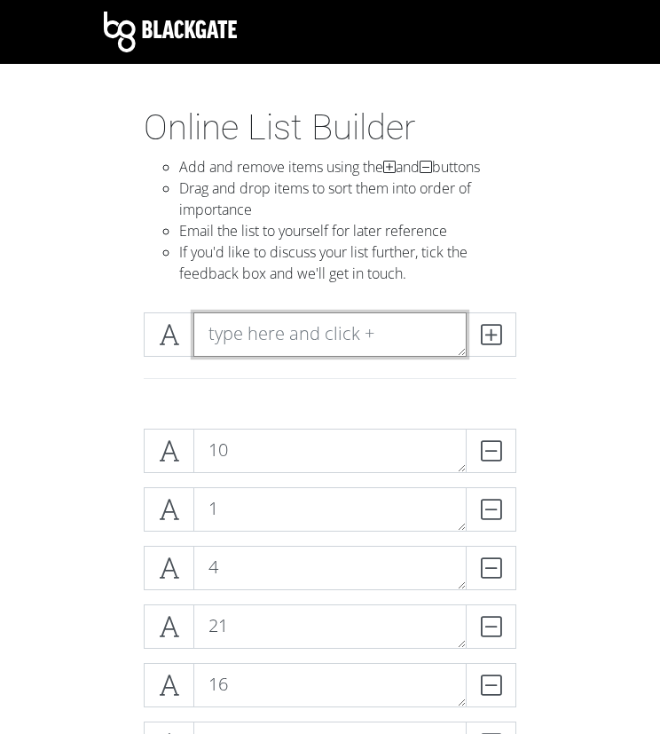
click at [246, 319] on textarea at bounding box center [330, 334] width 273 height 44
type textarea "24"
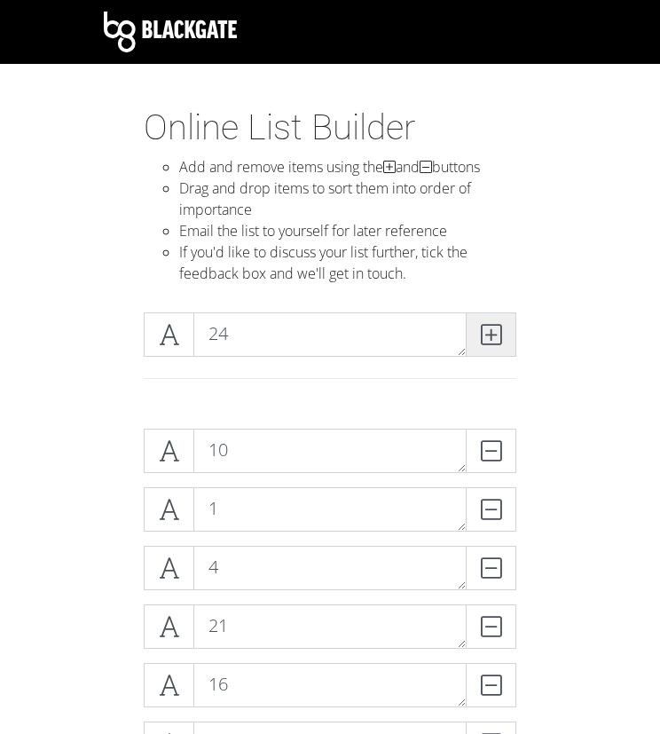
click at [505, 343] on span at bounding box center [491, 334] width 51 height 44
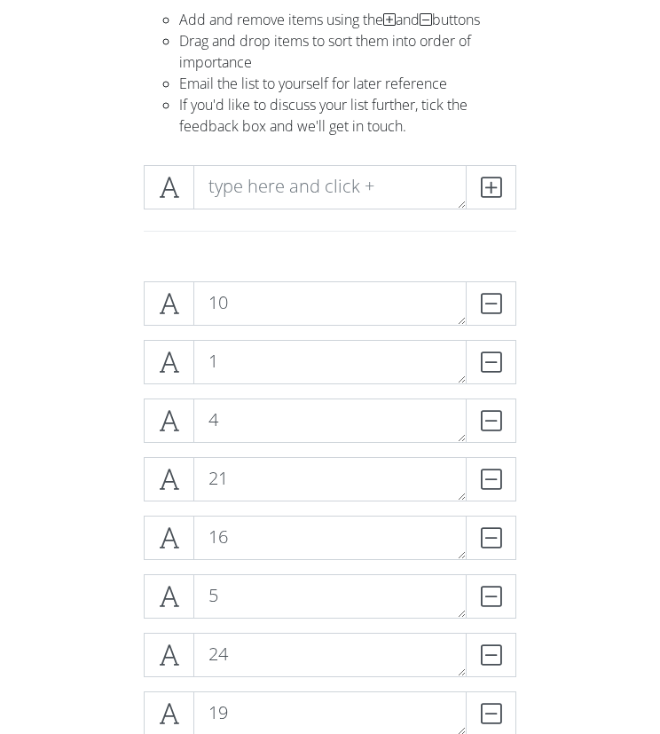
scroll to position [135, 0]
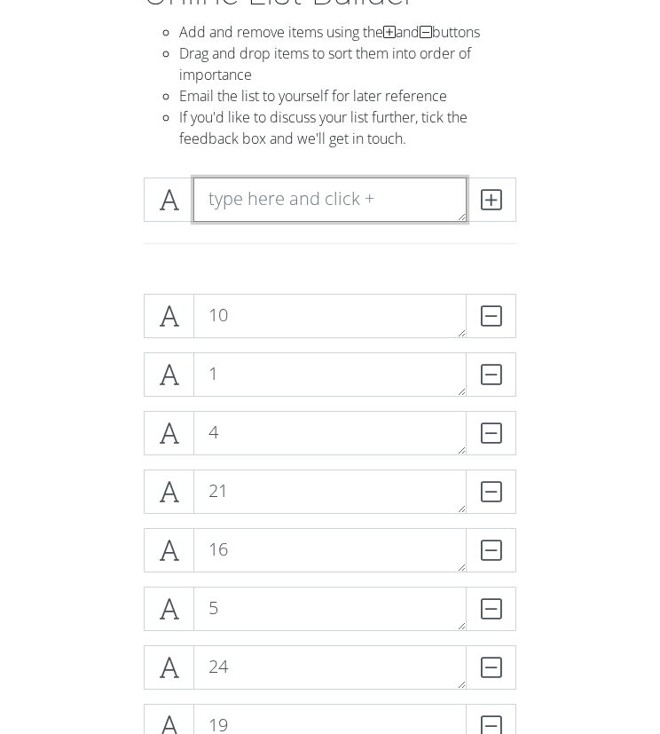
click at [246, 202] on textarea at bounding box center [330, 200] width 273 height 44
type textarea "25"
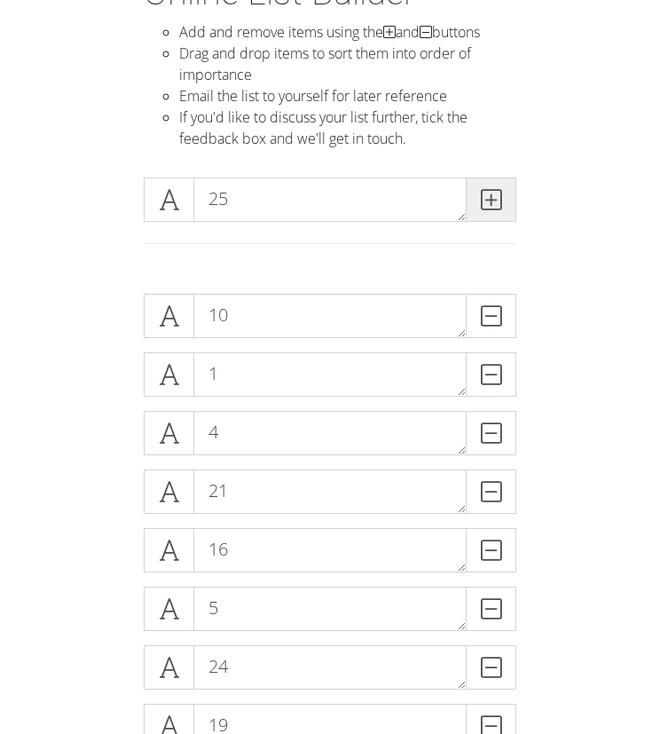
click at [489, 195] on icon at bounding box center [491, 200] width 20 height 18
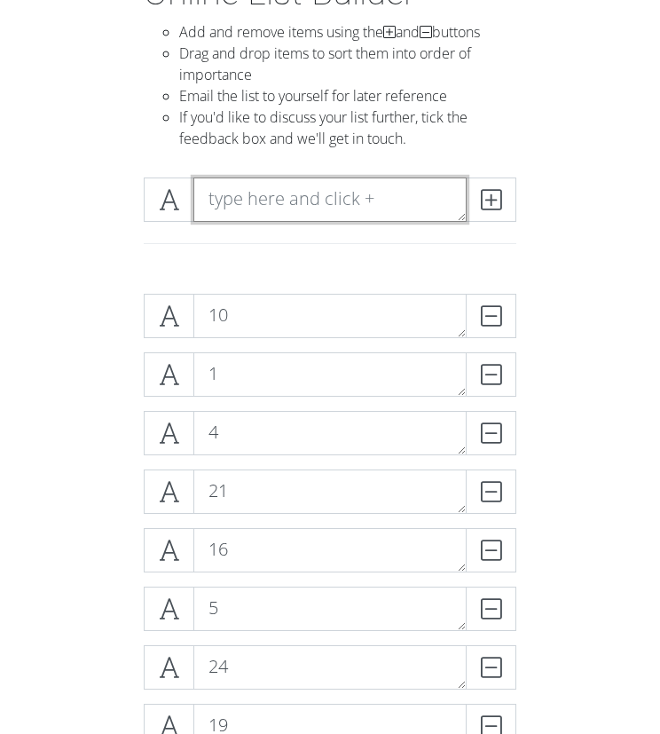
click at [282, 191] on textarea at bounding box center [330, 200] width 273 height 44
type textarea "26"
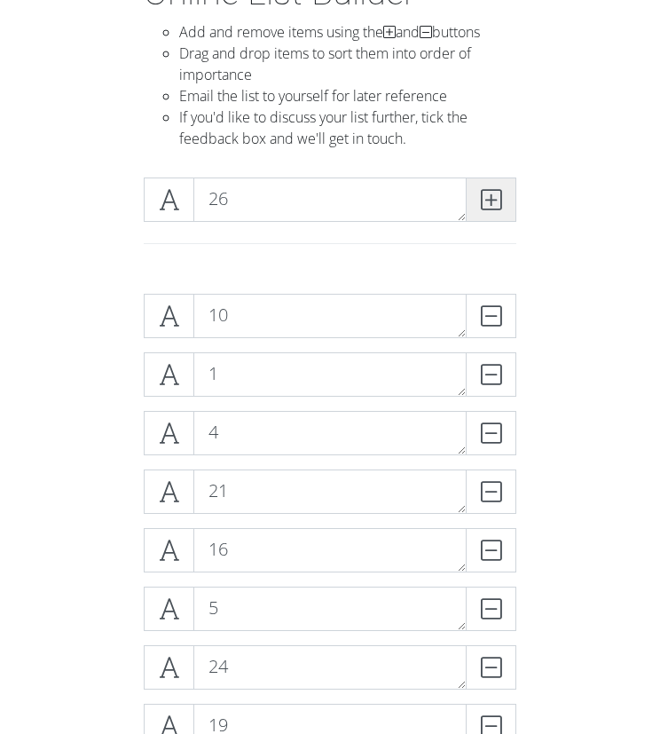
click at [490, 194] on icon at bounding box center [491, 200] width 20 height 18
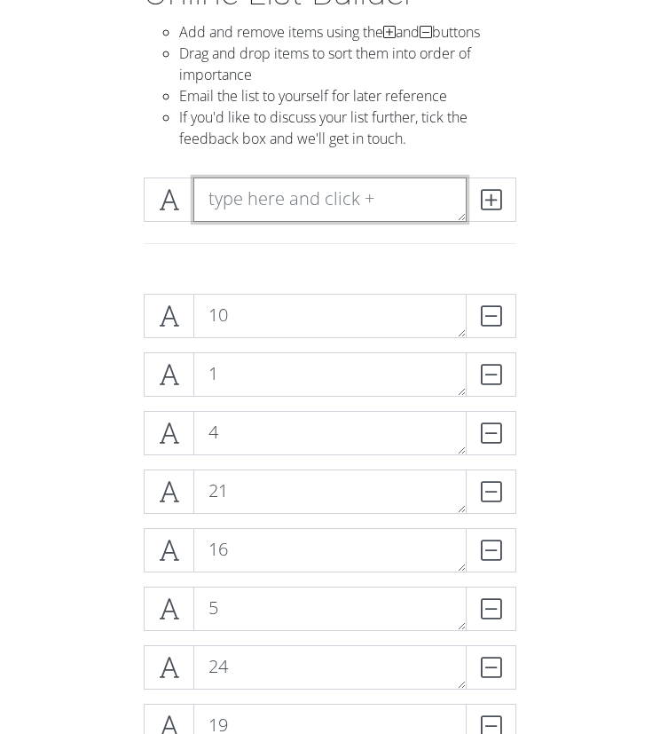
click at [277, 209] on textarea at bounding box center [330, 200] width 273 height 44
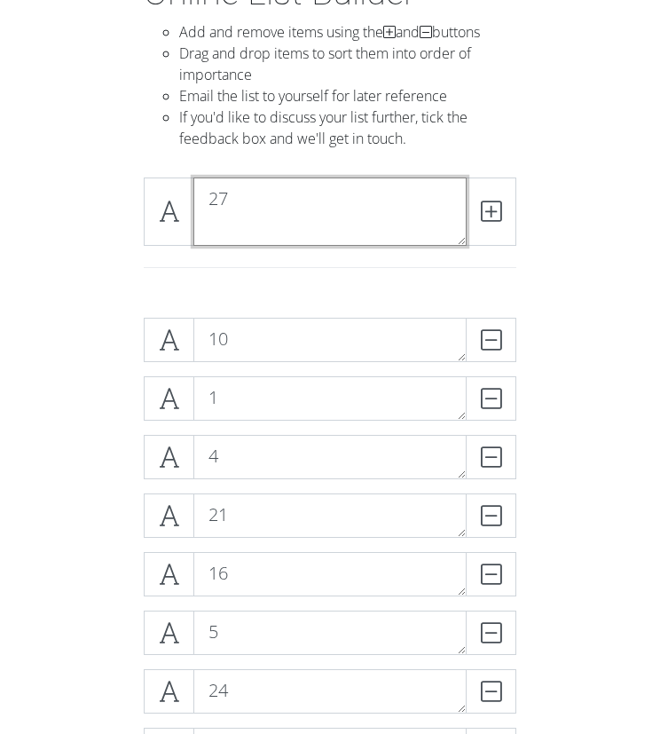
scroll to position [0, 0]
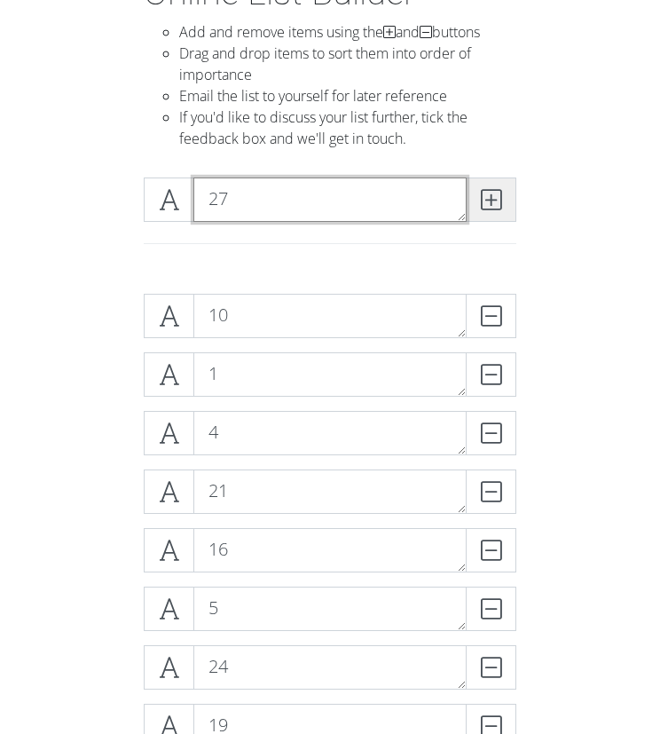
type textarea "27"
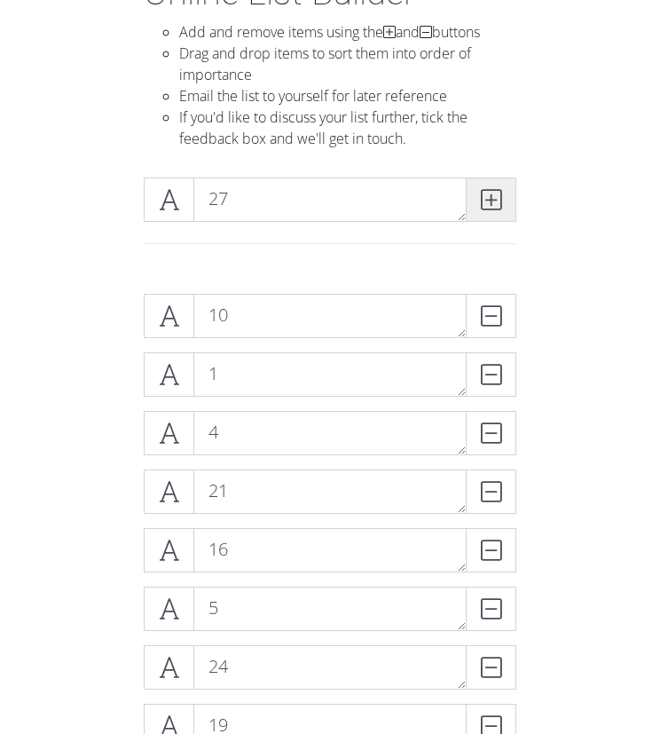
click at [507, 193] on span at bounding box center [491, 200] width 51 height 44
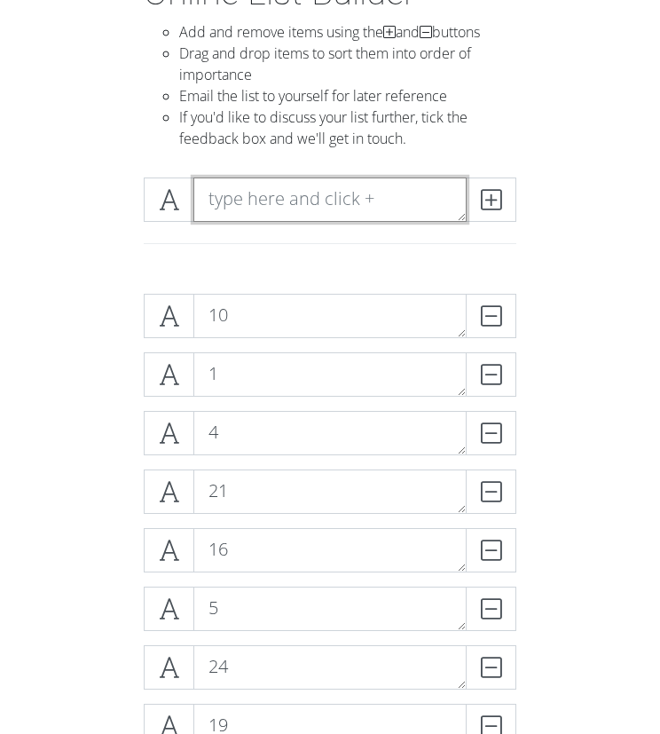
click at [233, 207] on textarea at bounding box center [330, 200] width 273 height 44
type textarea "28"
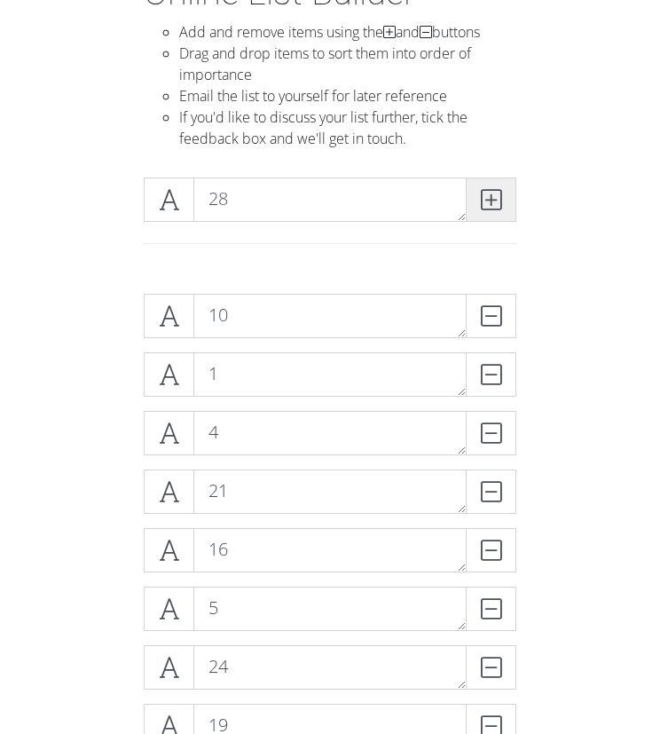
click at [481, 194] on icon at bounding box center [491, 200] width 20 height 18
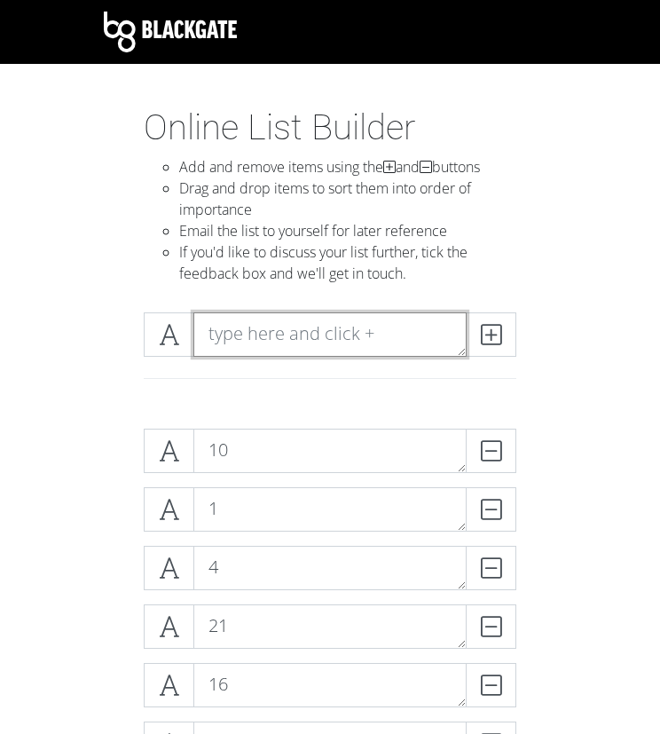
click at [253, 346] on textarea at bounding box center [330, 334] width 273 height 44
type textarea "29"
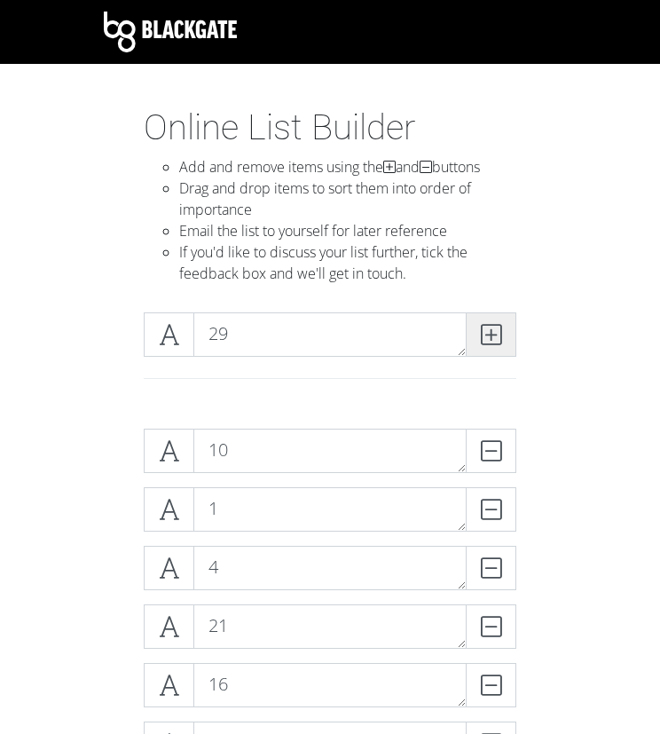
click at [477, 340] on span at bounding box center [491, 334] width 51 height 44
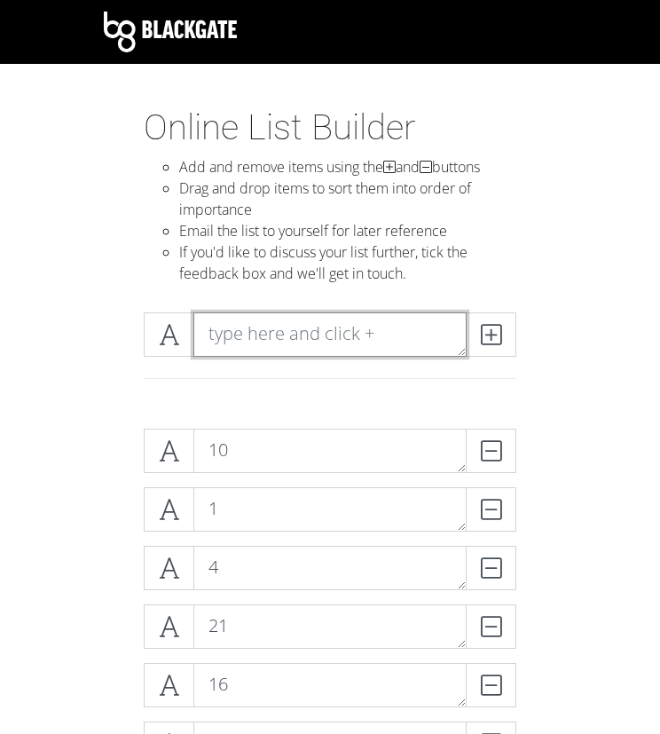
click at [280, 344] on textarea at bounding box center [330, 334] width 273 height 44
type textarea "31"
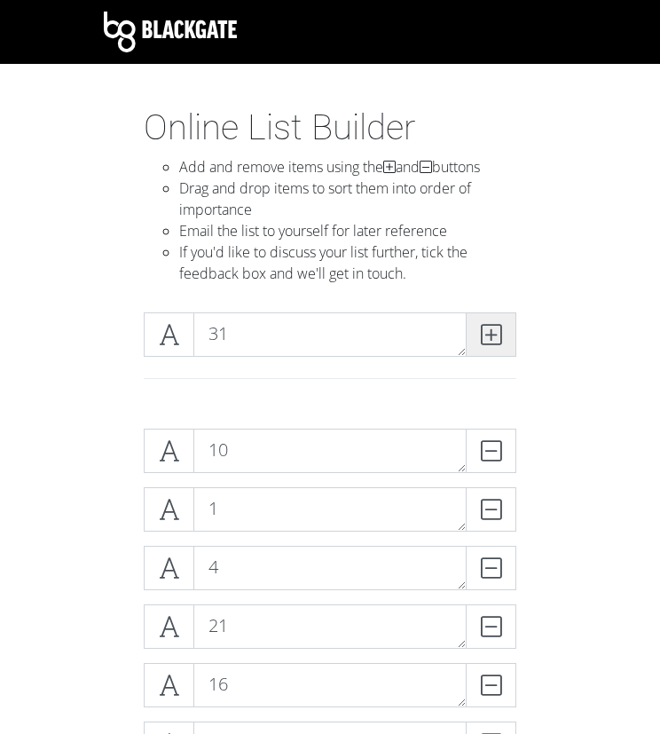
click at [510, 336] on span at bounding box center [491, 334] width 51 height 44
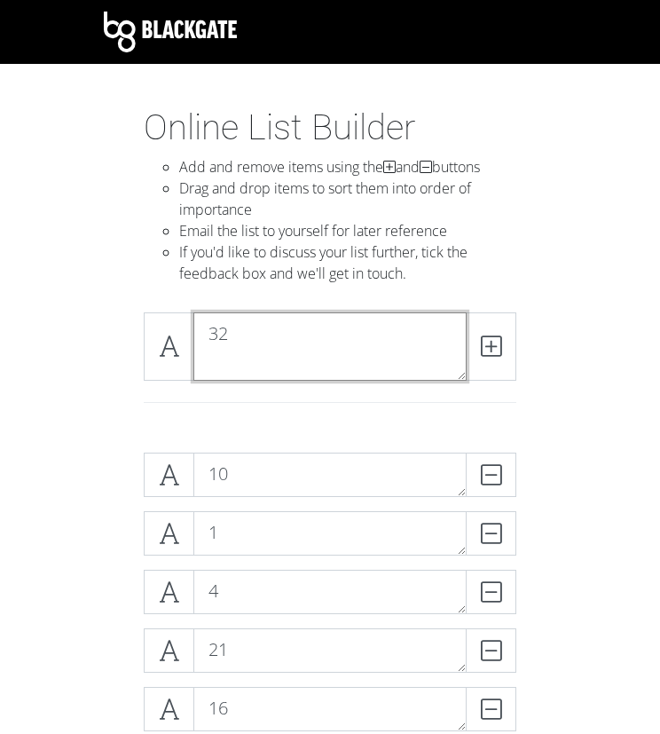
type textarea "32"
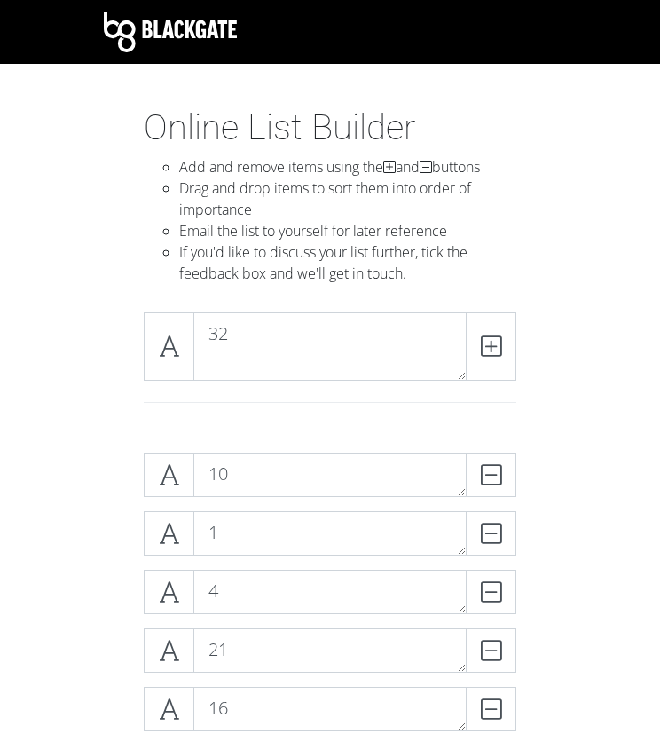
click at [533, 347] on div "32" at bounding box center [330, 368] width 479 height 140
click at [514, 352] on span at bounding box center [491, 346] width 51 height 68
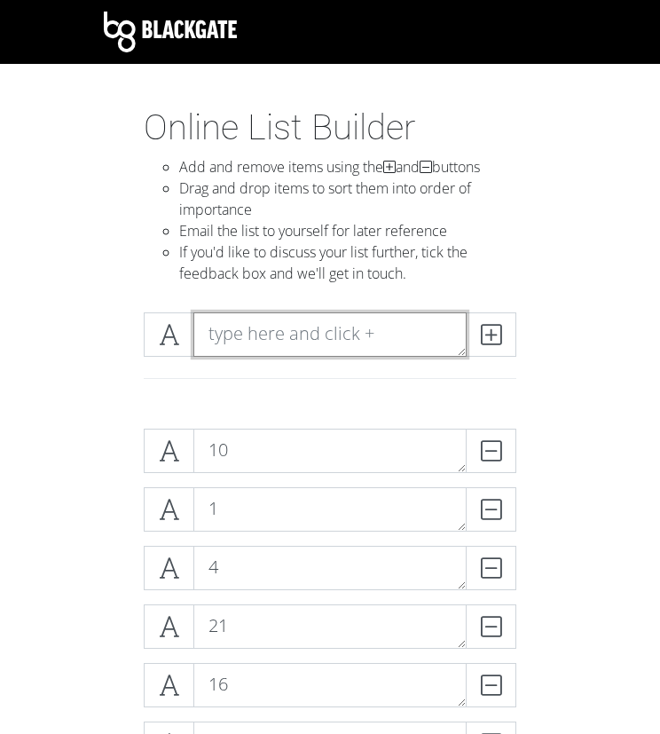
click at [241, 344] on textarea at bounding box center [330, 334] width 273 height 44
type textarea "34"
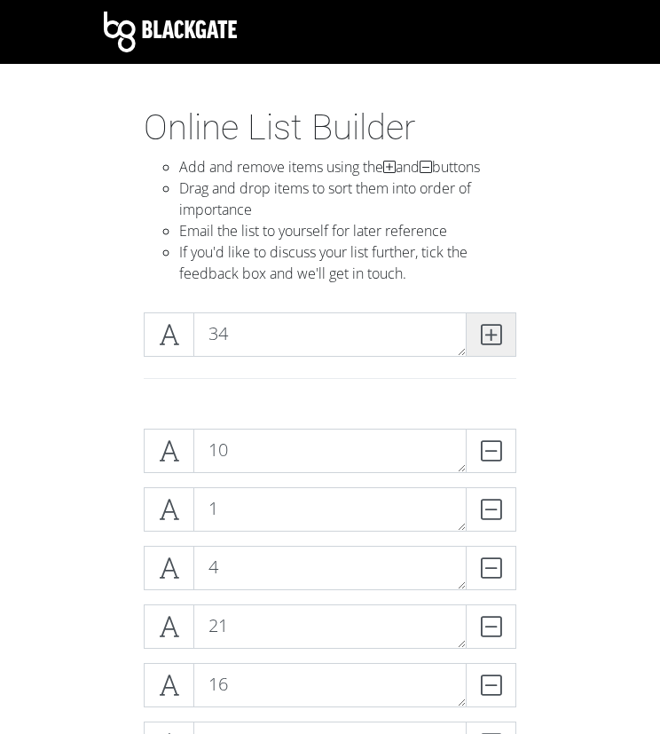
click at [509, 339] on span at bounding box center [491, 334] width 51 height 44
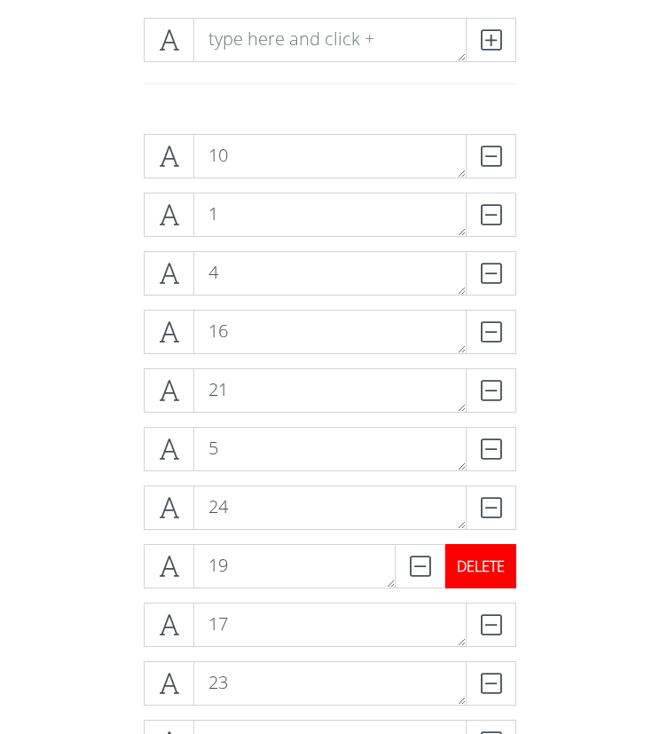
scroll to position [298, 0]
